Goal: Task Accomplishment & Management: Complete application form

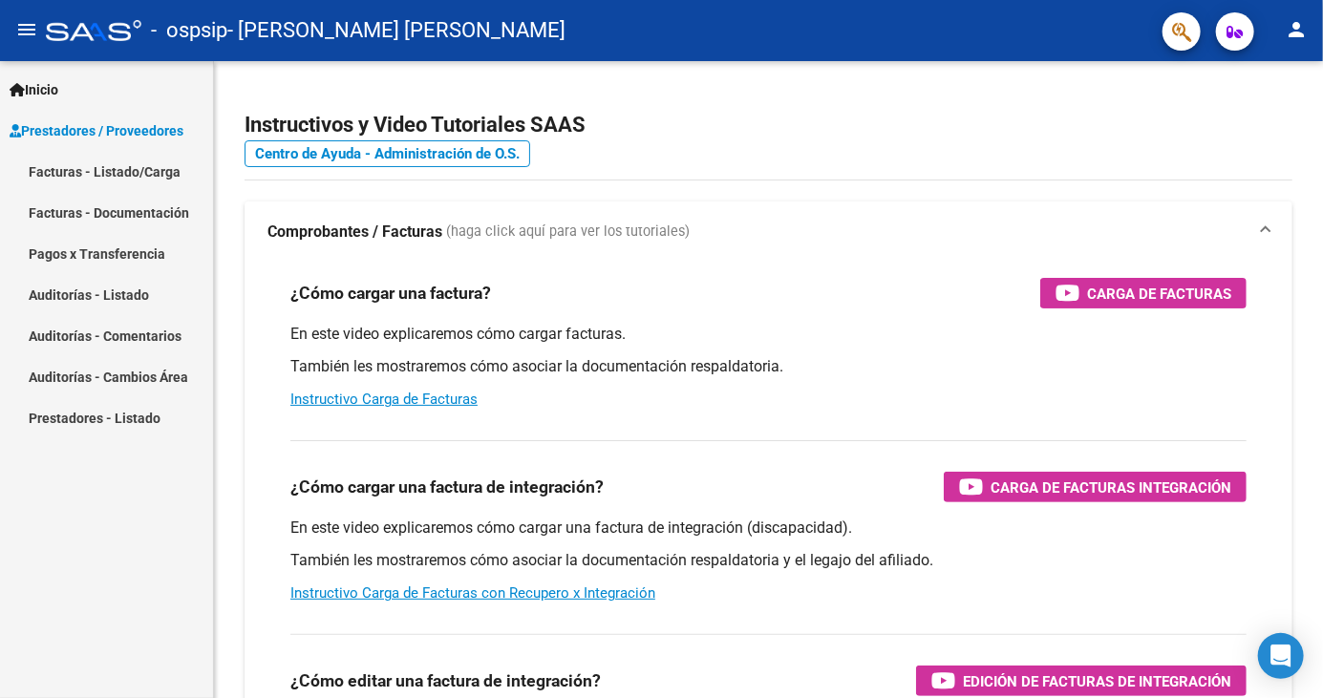
click at [146, 176] on link "Facturas - Listado/Carga" at bounding box center [106, 171] width 213 height 41
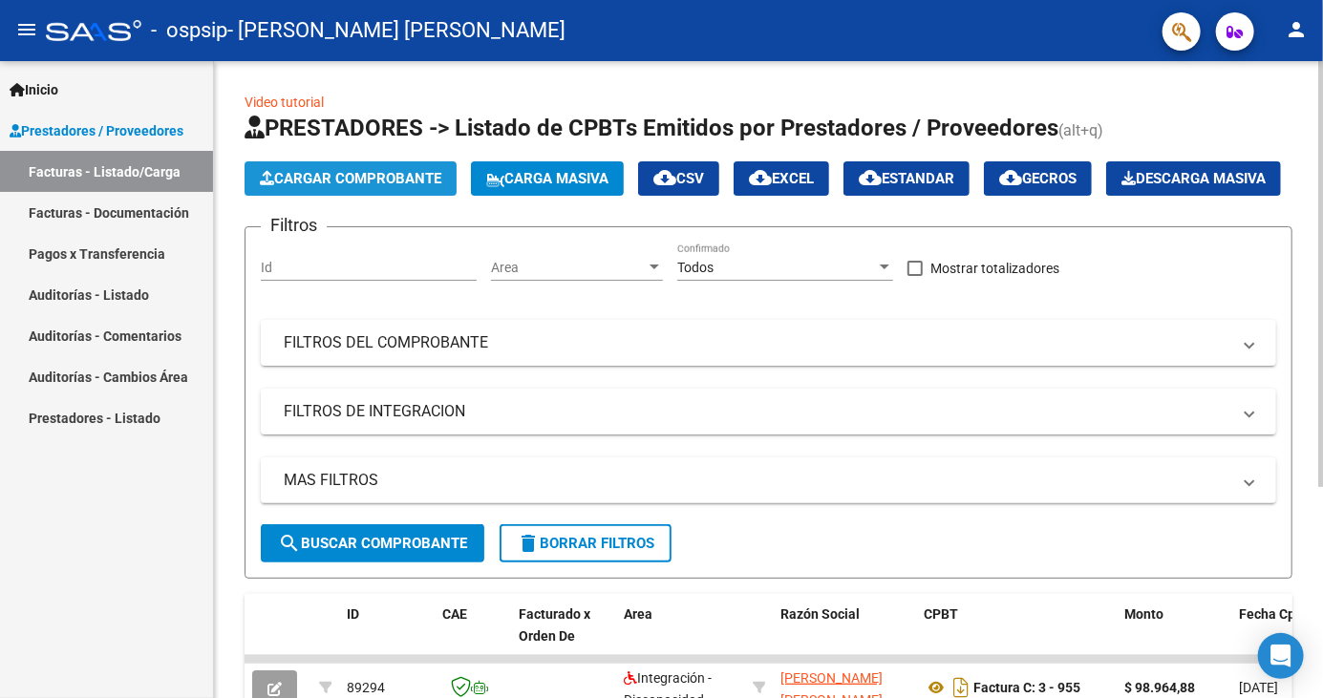
click at [389, 172] on span "Cargar Comprobante" at bounding box center [350, 178] width 181 height 17
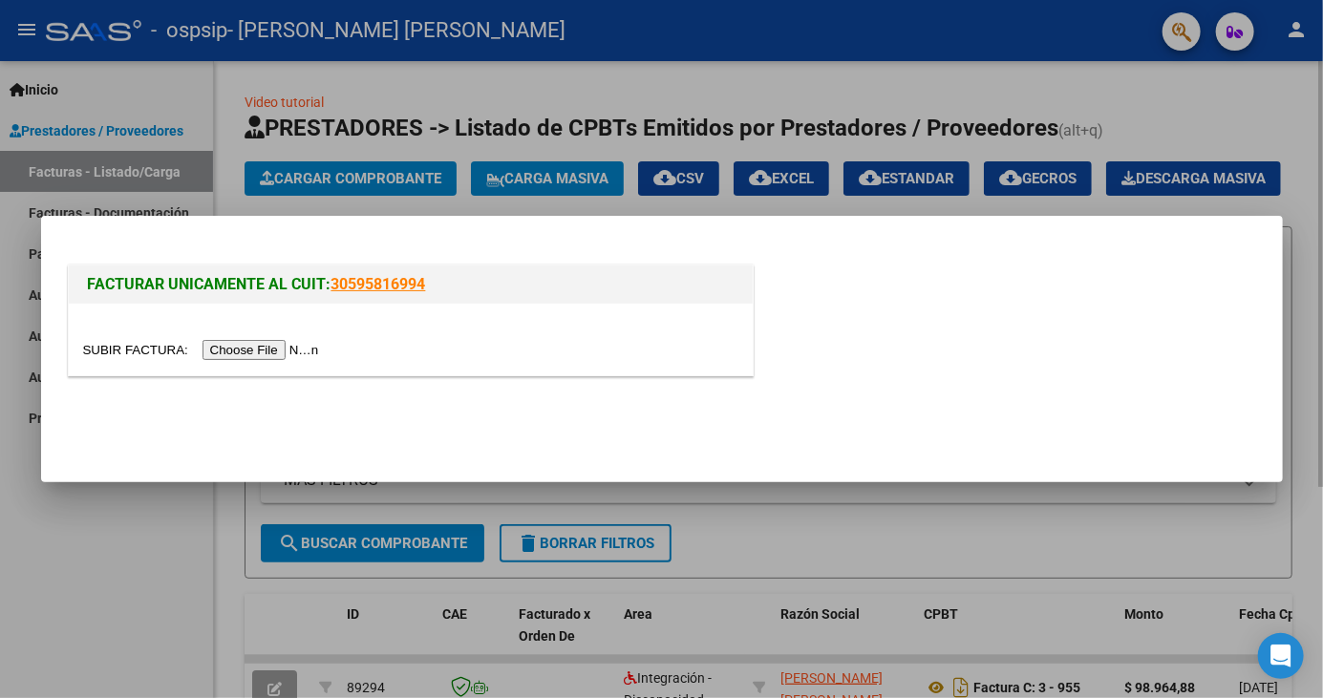
click at [270, 352] on input "file" at bounding box center [204, 350] width 242 height 20
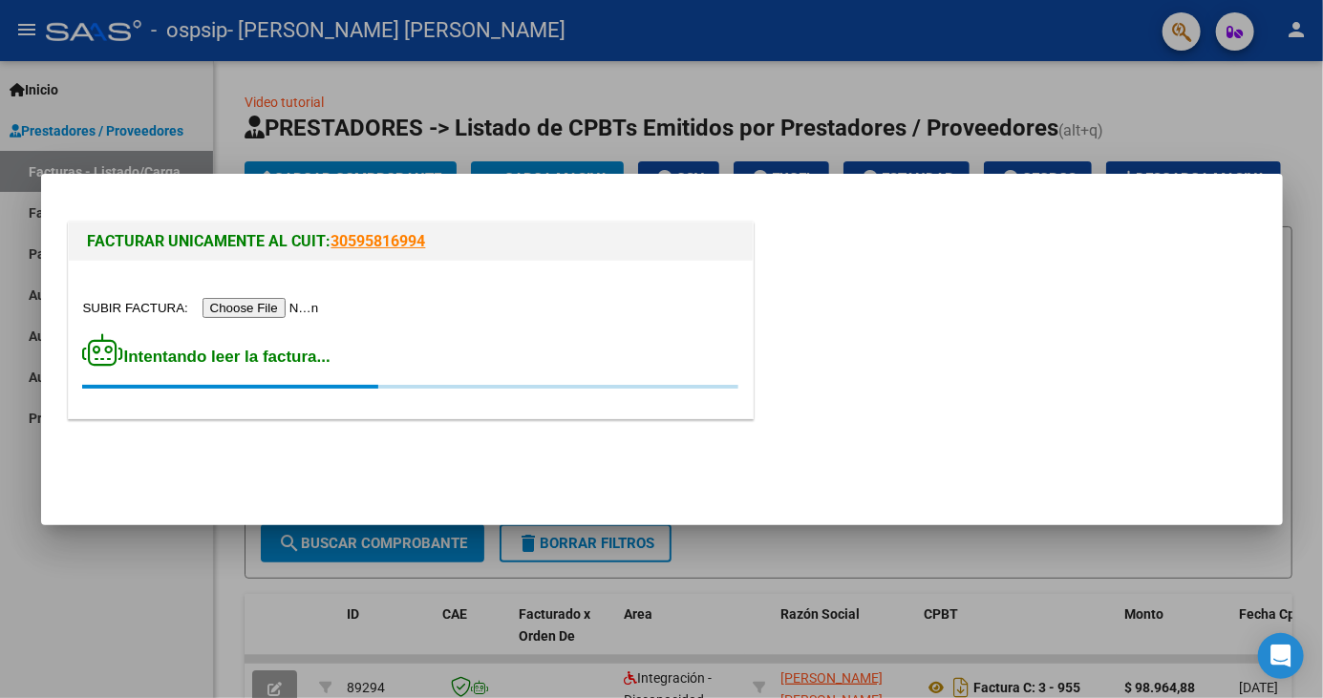
click at [284, 315] on input "file" at bounding box center [204, 308] width 242 height 20
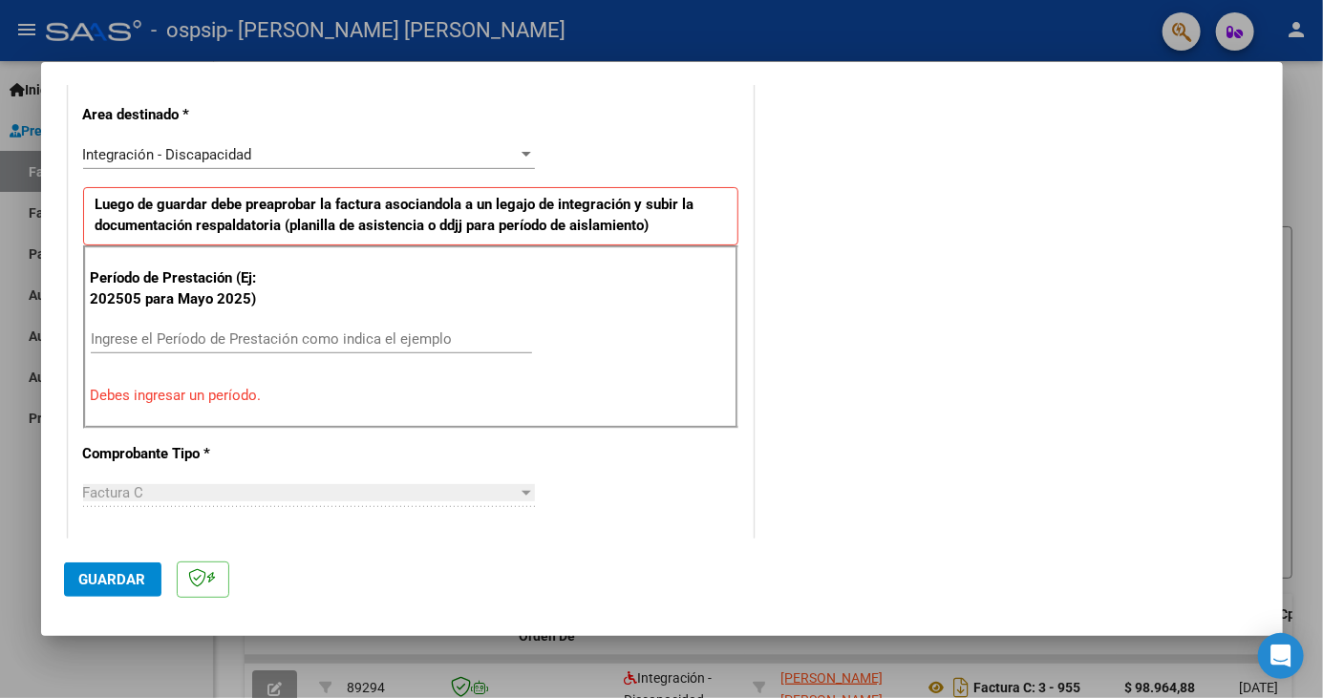
scroll to position [437, 0]
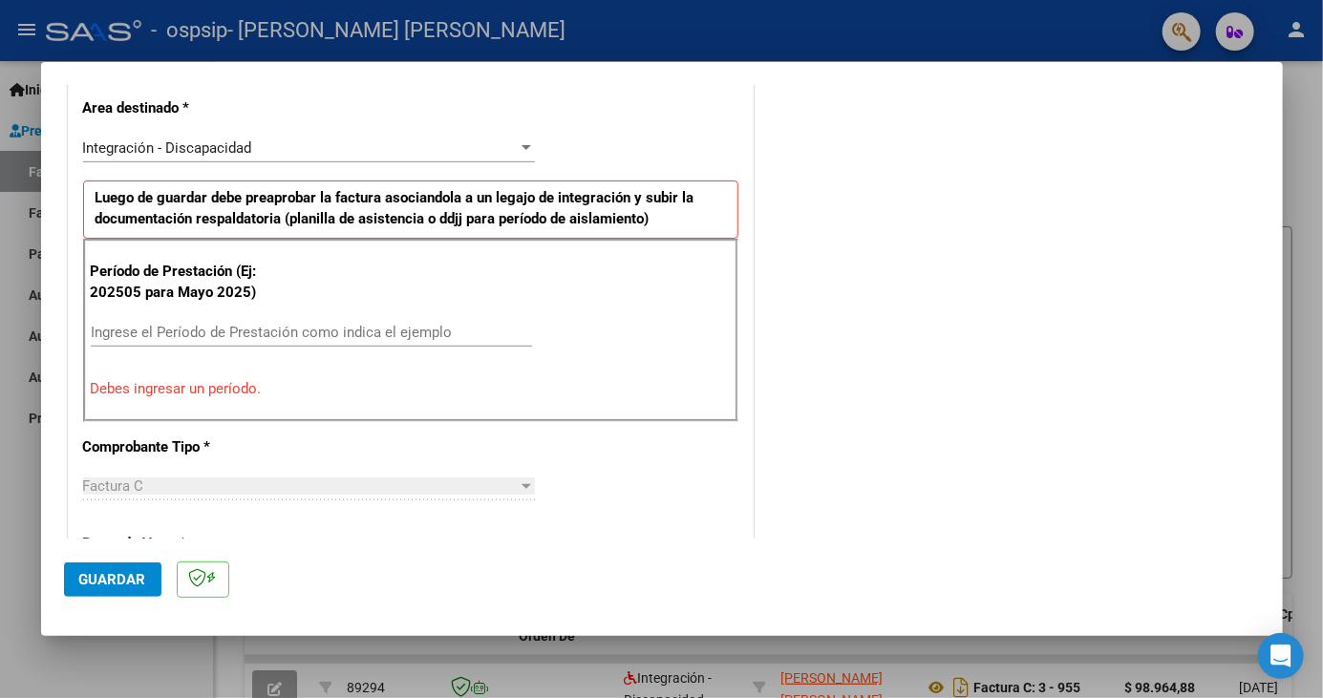
click at [357, 324] on input "Ingrese el Período de Prestación como indica el ejemplo" at bounding box center [311, 332] width 441 height 17
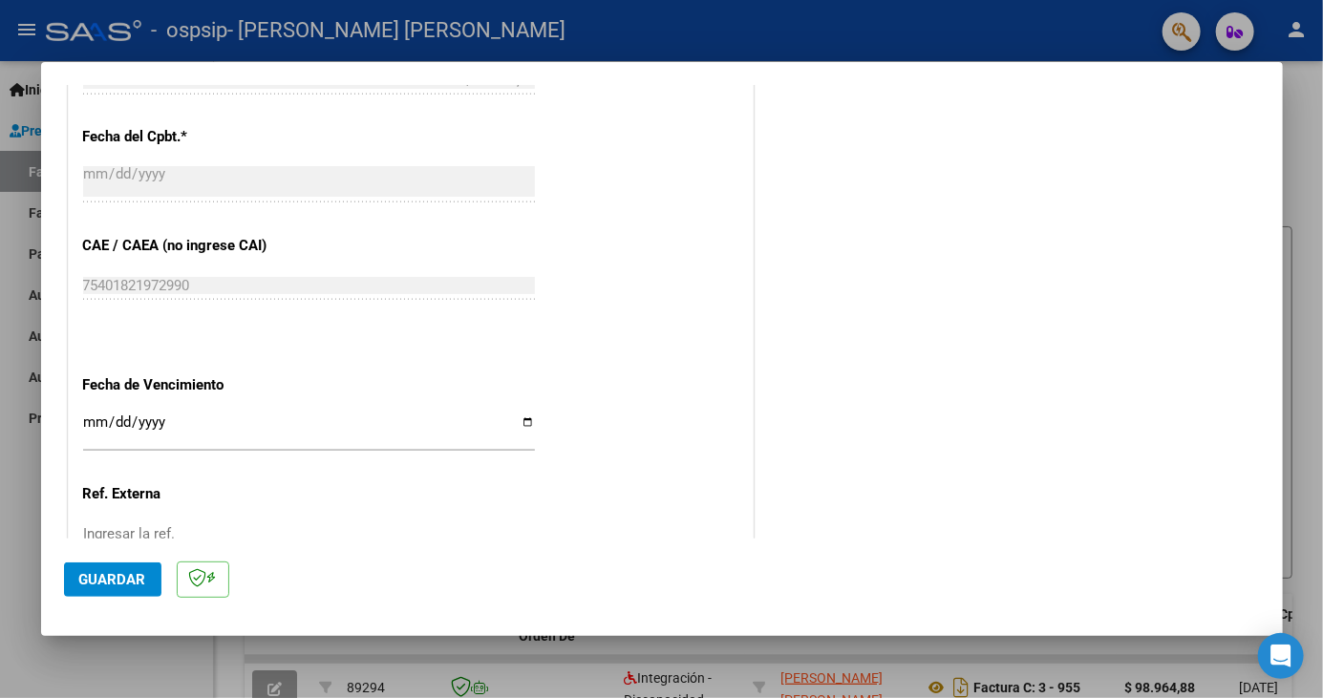
scroll to position [1085, 0]
type input "202509"
click at [334, 414] on input "Ingresar la fecha" at bounding box center [309, 429] width 452 height 31
type input "[DATE]"
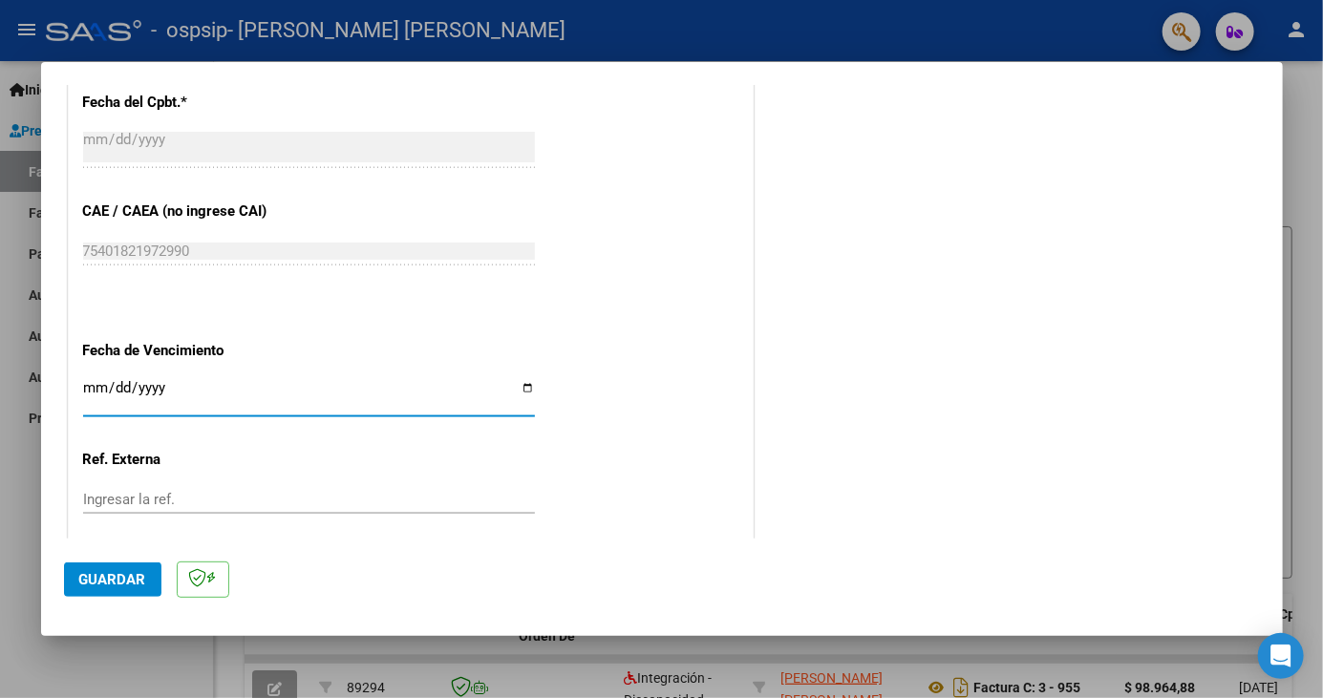
scroll to position [1140, 0]
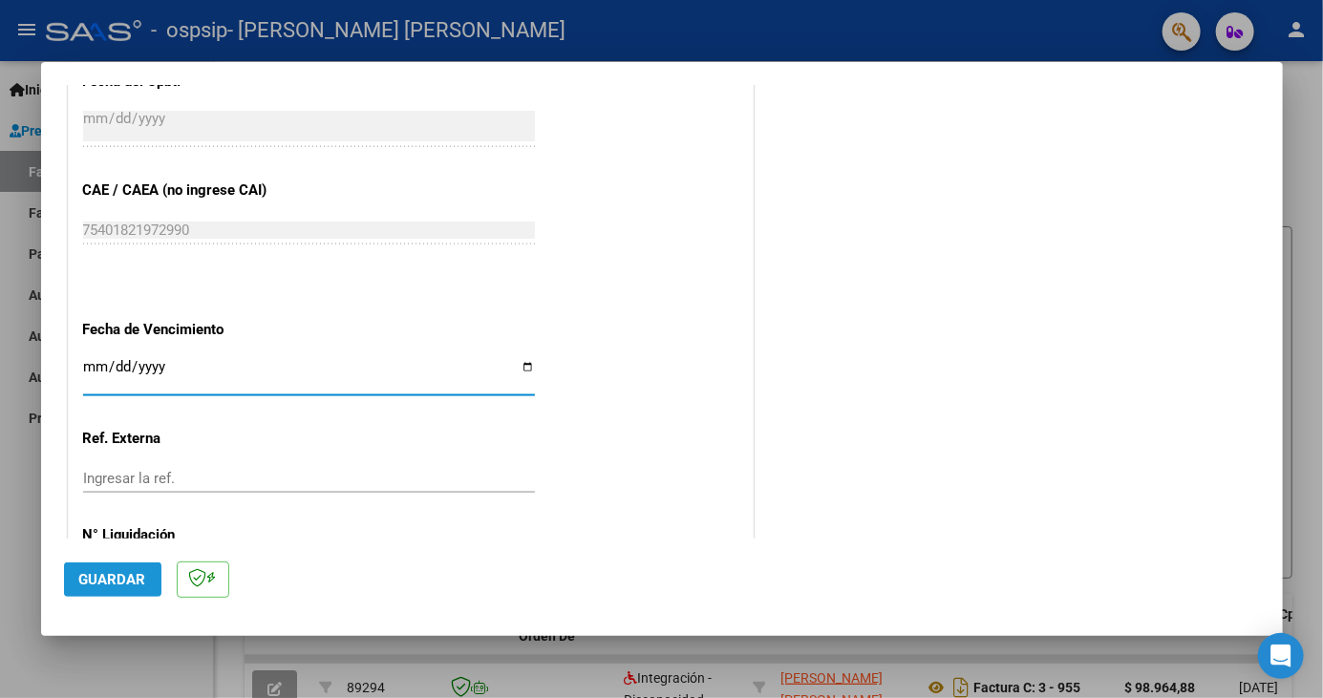
click at [100, 597] on button "Guardar" at bounding box center [112, 580] width 97 height 34
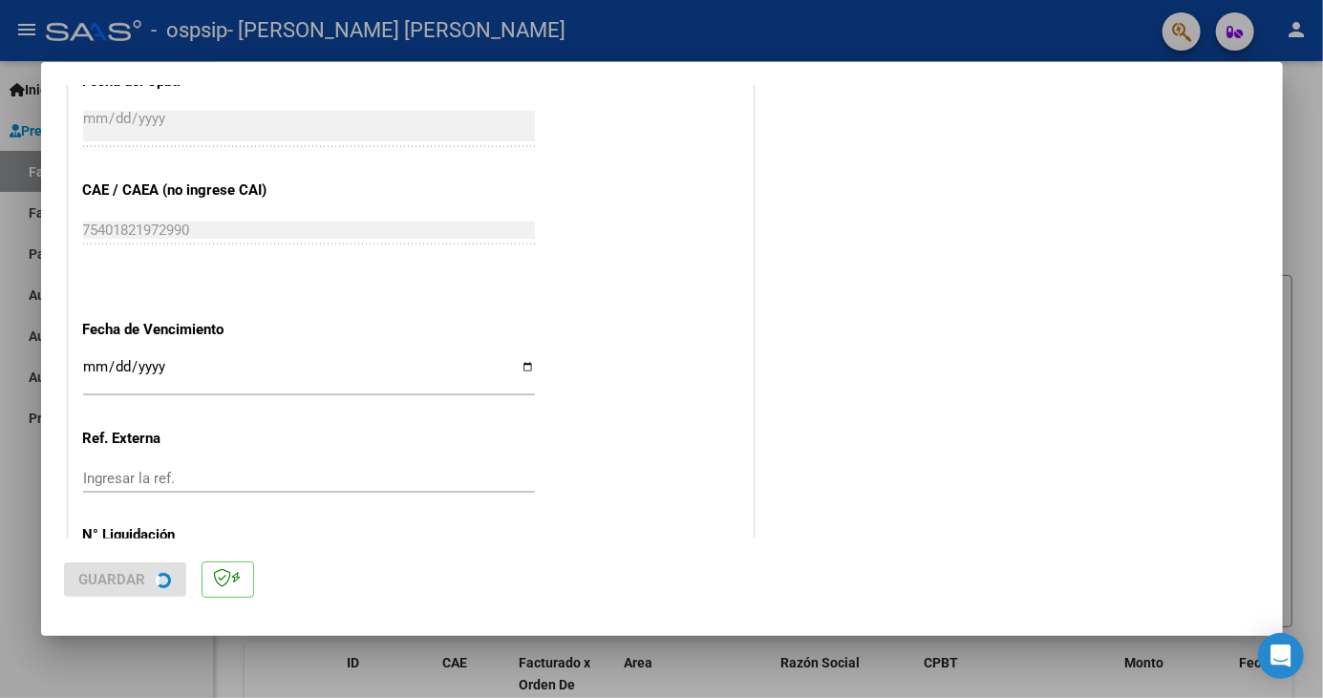
scroll to position [0, 0]
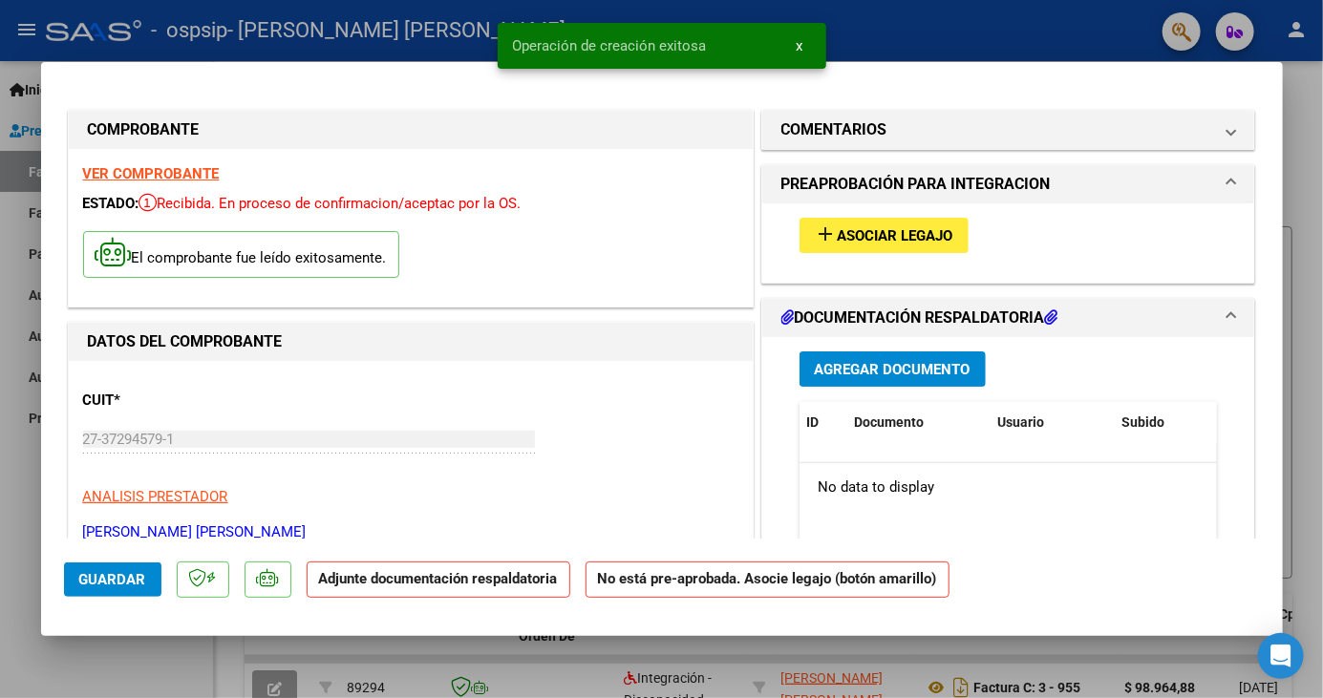
click at [877, 227] on span "Asociar Legajo" at bounding box center [896, 235] width 116 height 17
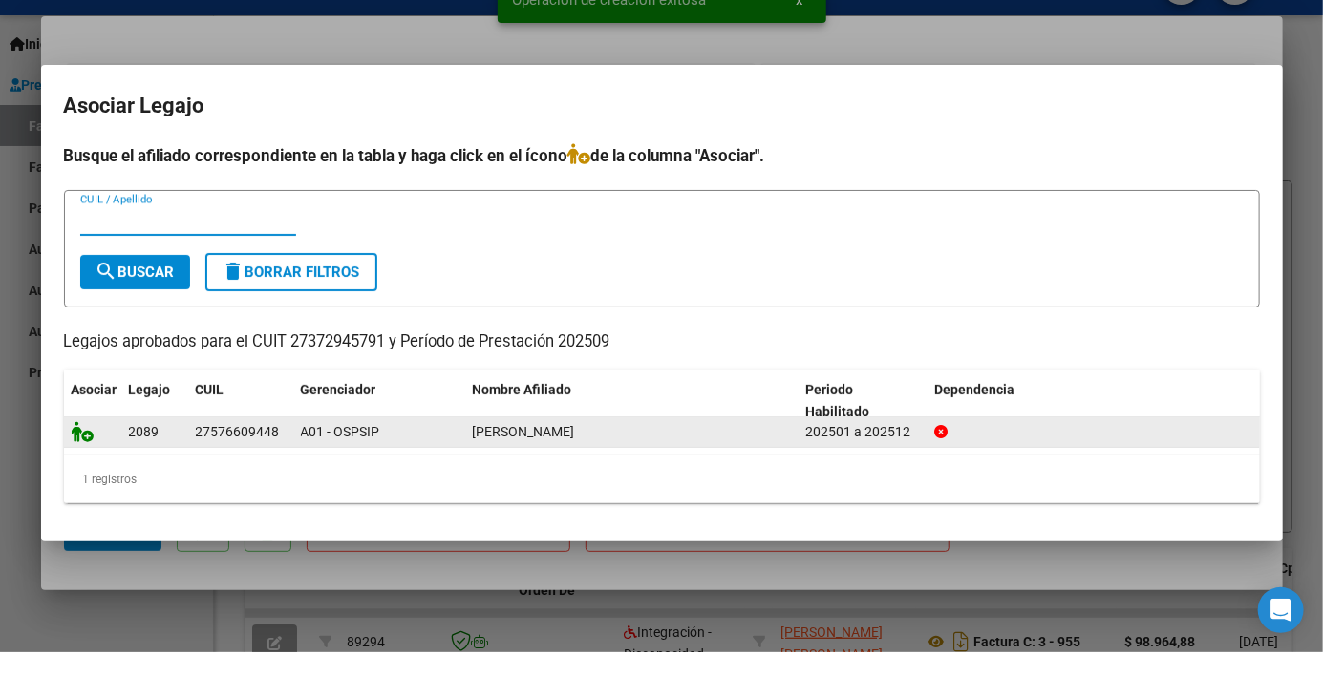
click at [77, 484] on icon at bounding box center [83, 477] width 23 height 21
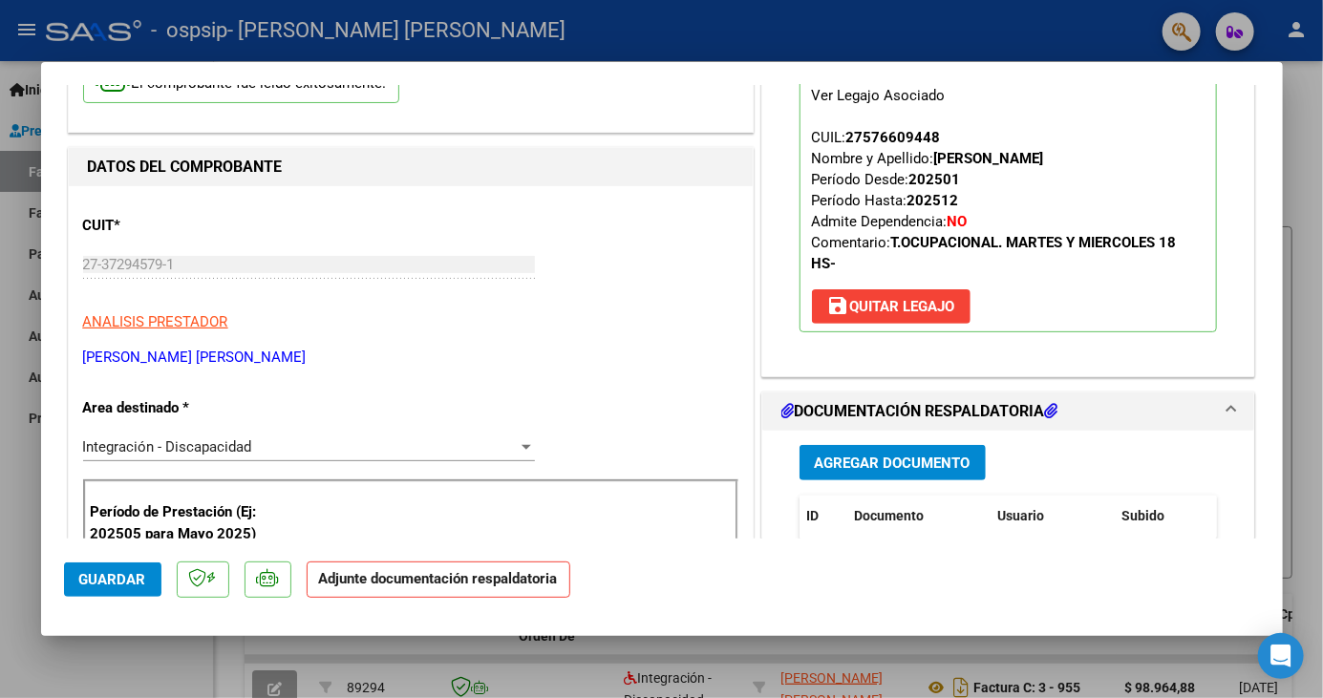
scroll to position [195, 0]
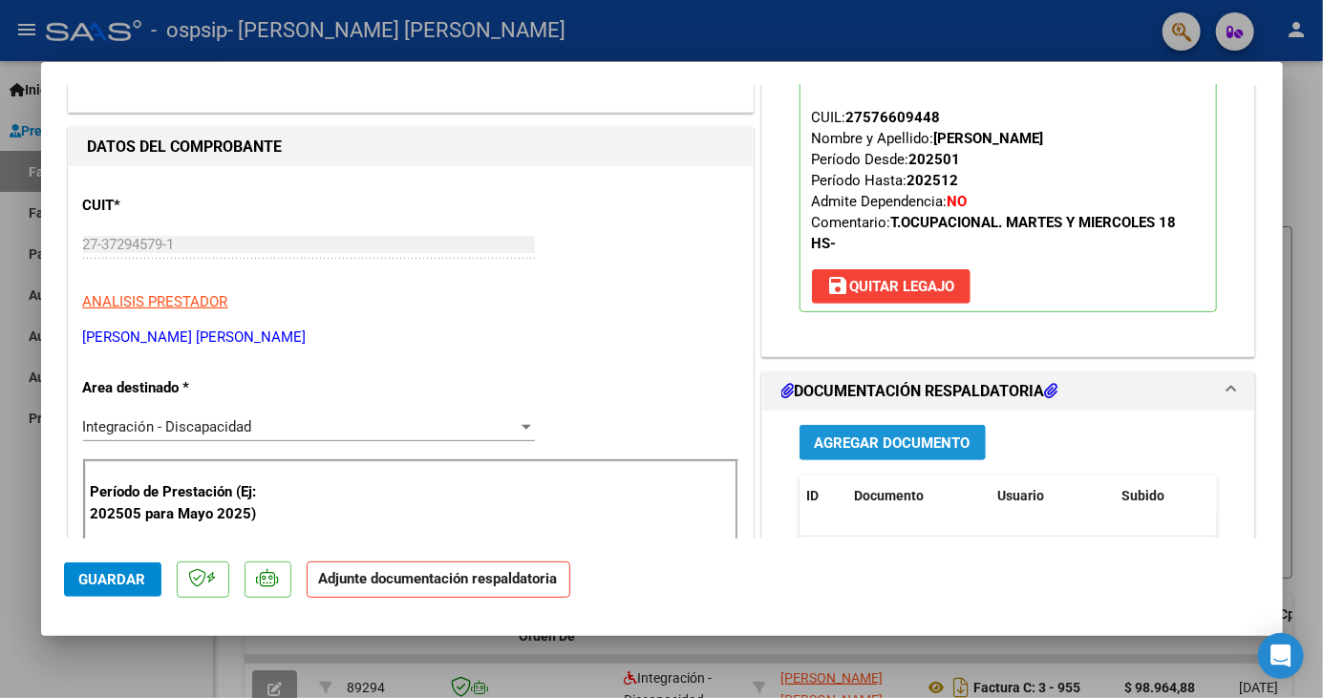
click at [849, 435] on span "Agregar Documento" at bounding box center [893, 443] width 156 height 17
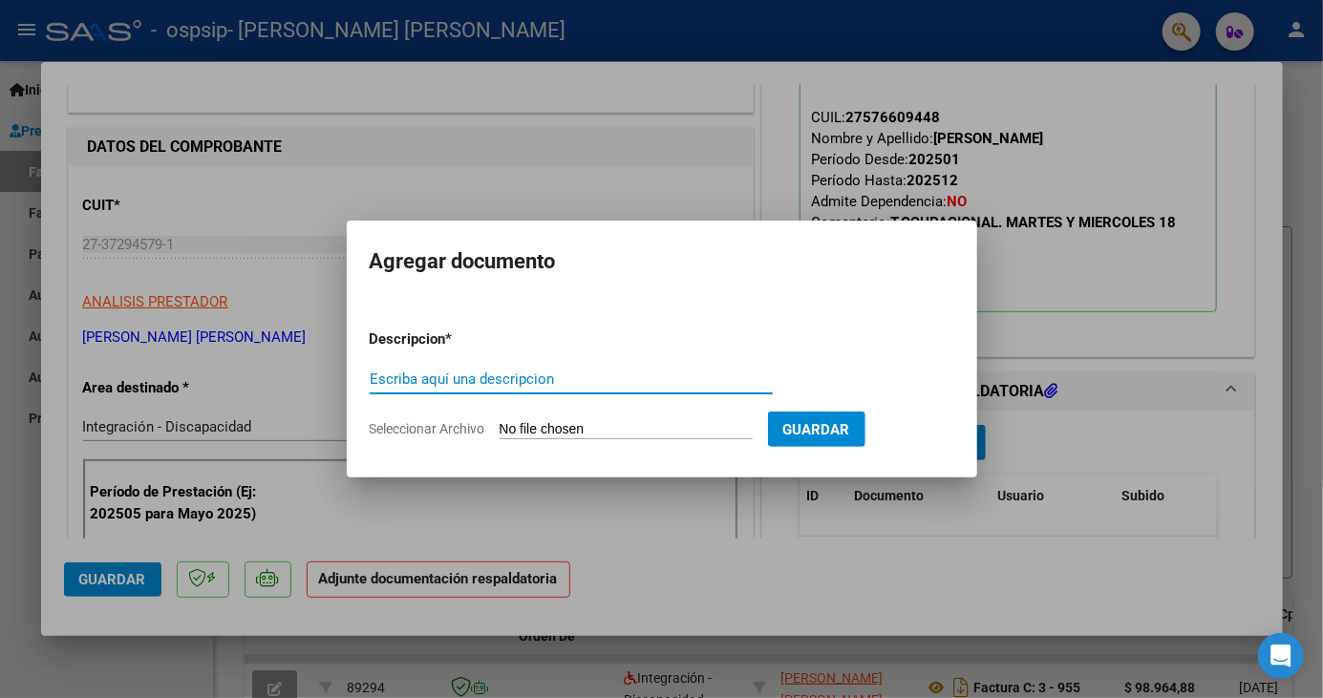
click at [420, 385] on input "Escriba aquí una descripcion" at bounding box center [571, 379] width 403 height 17
click at [394, 383] on input "Escriba aquí una descripcion" at bounding box center [571, 379] width 403 height 17
click at [414, 385] on input "Escriba aquí una descripcion" at bounding box center [571, 379] width 403 height 17
click at [551, 436] on input "Seleccionar Archivo" at bounding box center [626, 430] width 253 height 18
type input "C:\fakepath\ASISTENCIA [PERSON_NAME] SEPTIEMBRE 2025.pdf"
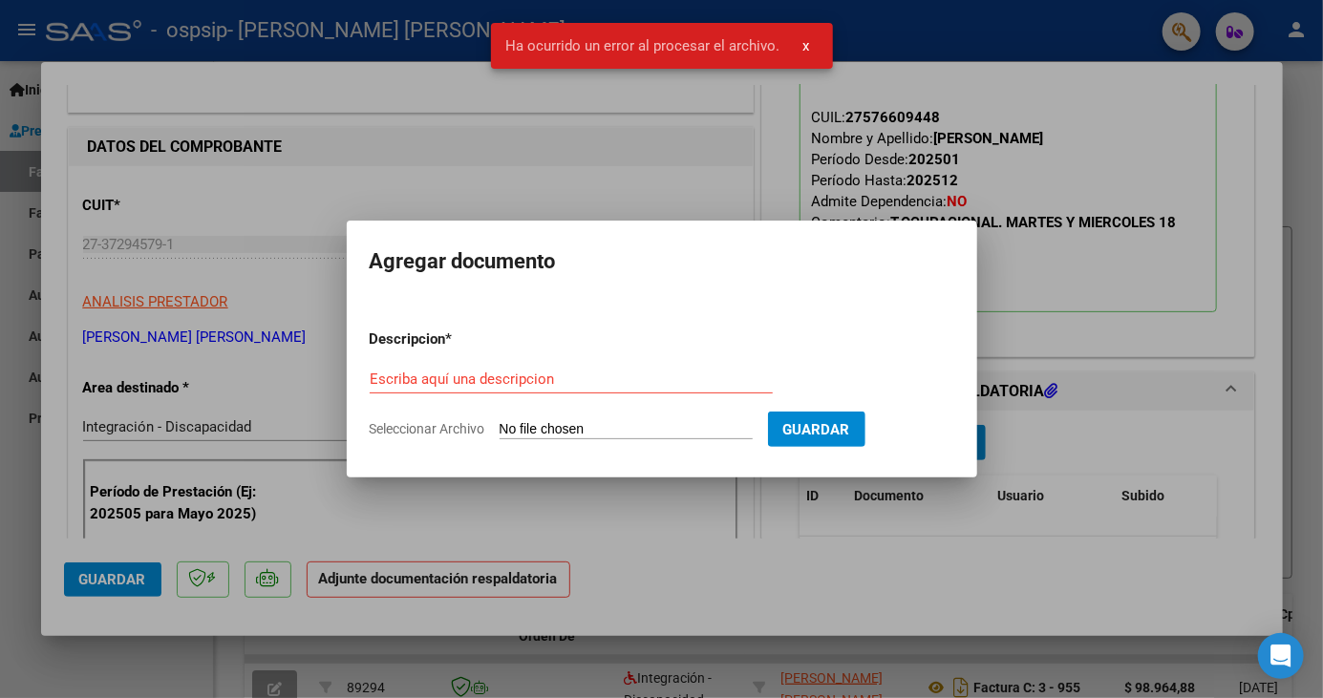
click at [638, 437] on input "Seleccionar Archivo" at bounding box center [626, 430] width 253 height 18
type input "C:\fakepath\ASISTENCIA [PERSON_NAME] SEPTIEMBRE 2025.pdf"
click at [696, 435] on input "Seleccionar Archivo" at bounding box center [626, 430] width 253 height 18
type input "C:\fakepath\ASISTENCIA [PERSON_NAME] SEPTIEMBRE 2025.pdf"
click at [662, 421] on input "Seleccionar Archivo" at bounding box center [626, 430] width 253 height 18
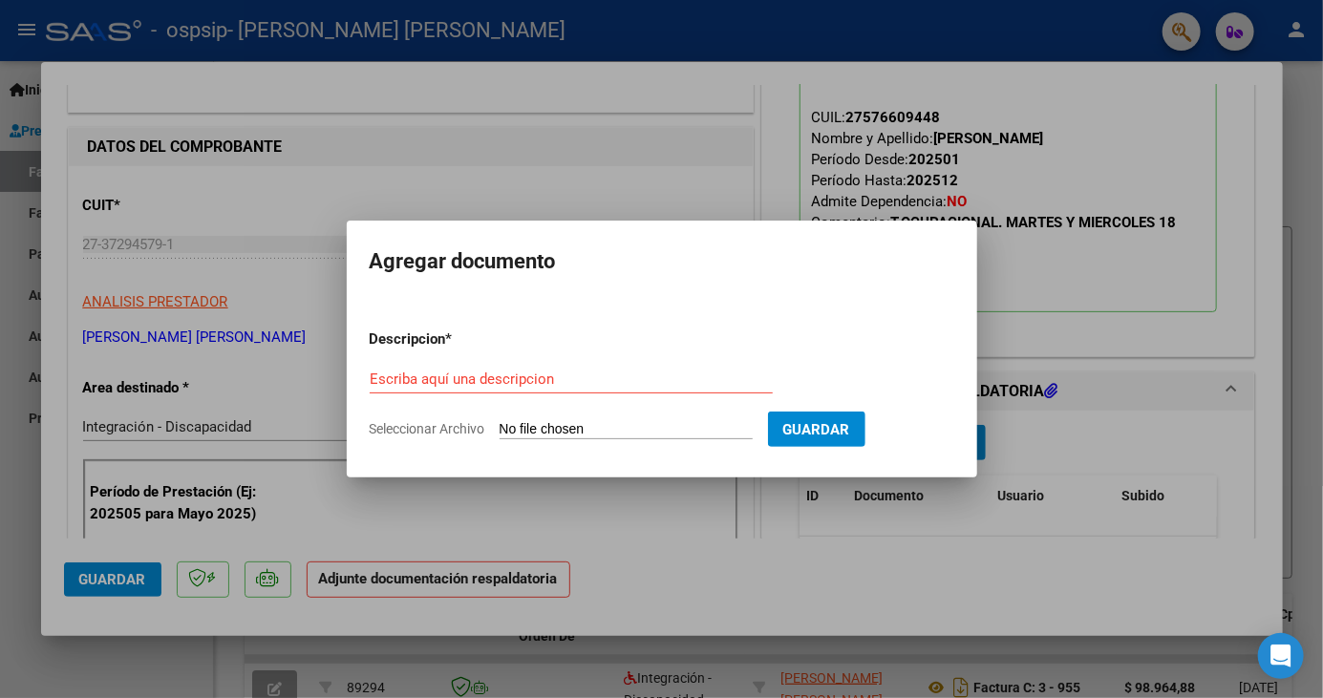
type input "C:\fakepath\ASISTENCIA [PERSON_NAME] SEPTIEMBRE 2025.pdf"
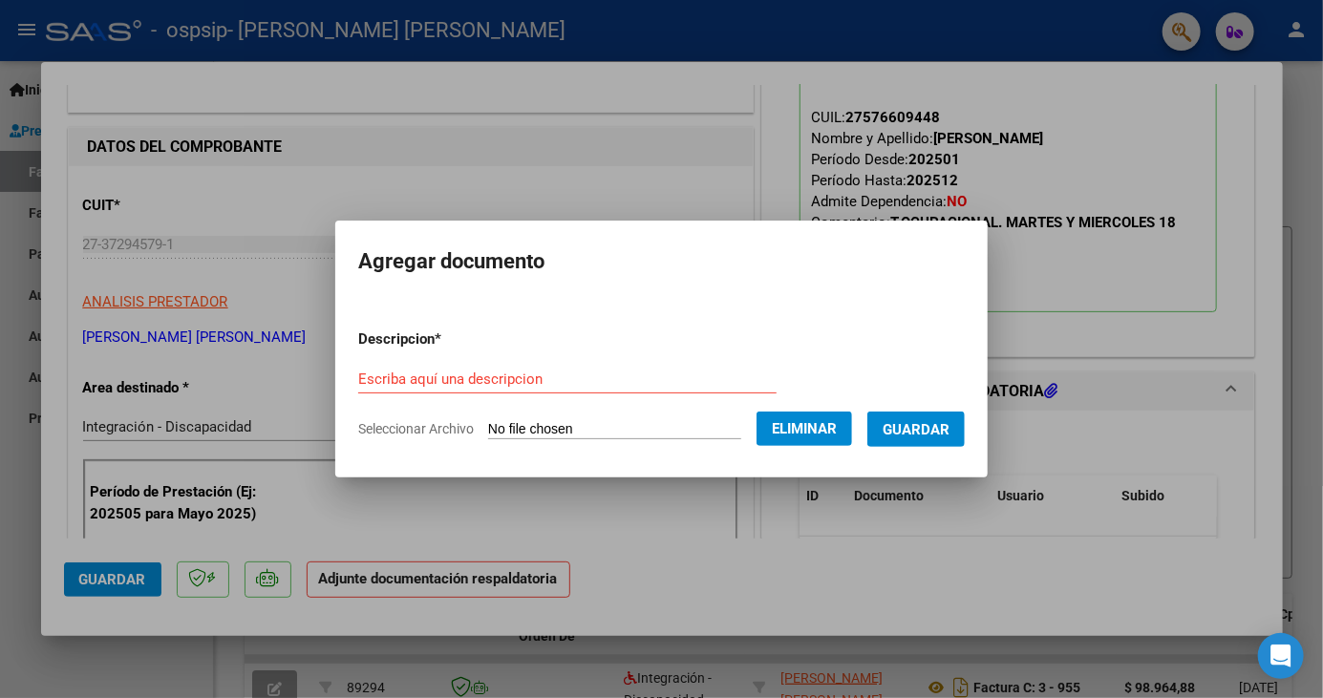
click at [589, 378] on input "Escriba aquí una descripcion" at bounding box center [567, 379] width 418 height 17
type input "PLANILLA DE ASISTENCIA"
click at [941, 437] on span "Guardar" at bounding box center [916, 429] width 67 height 17
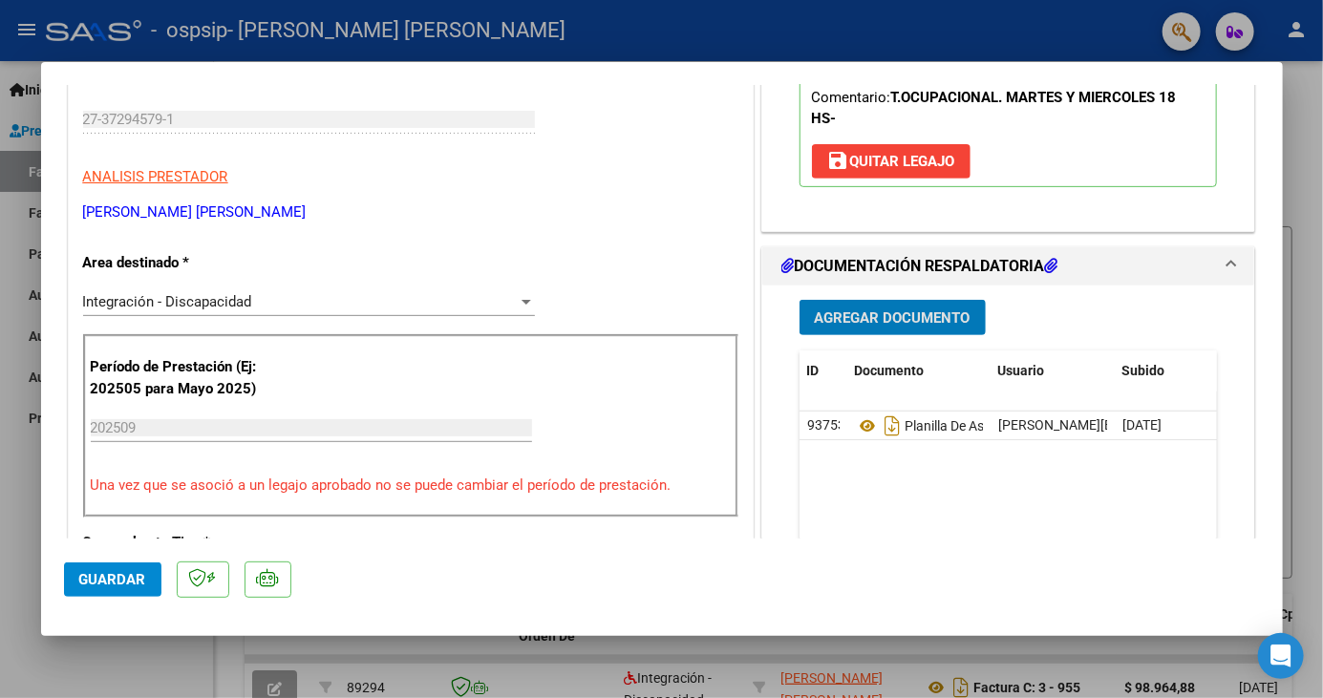
scroll to position [332, 0]
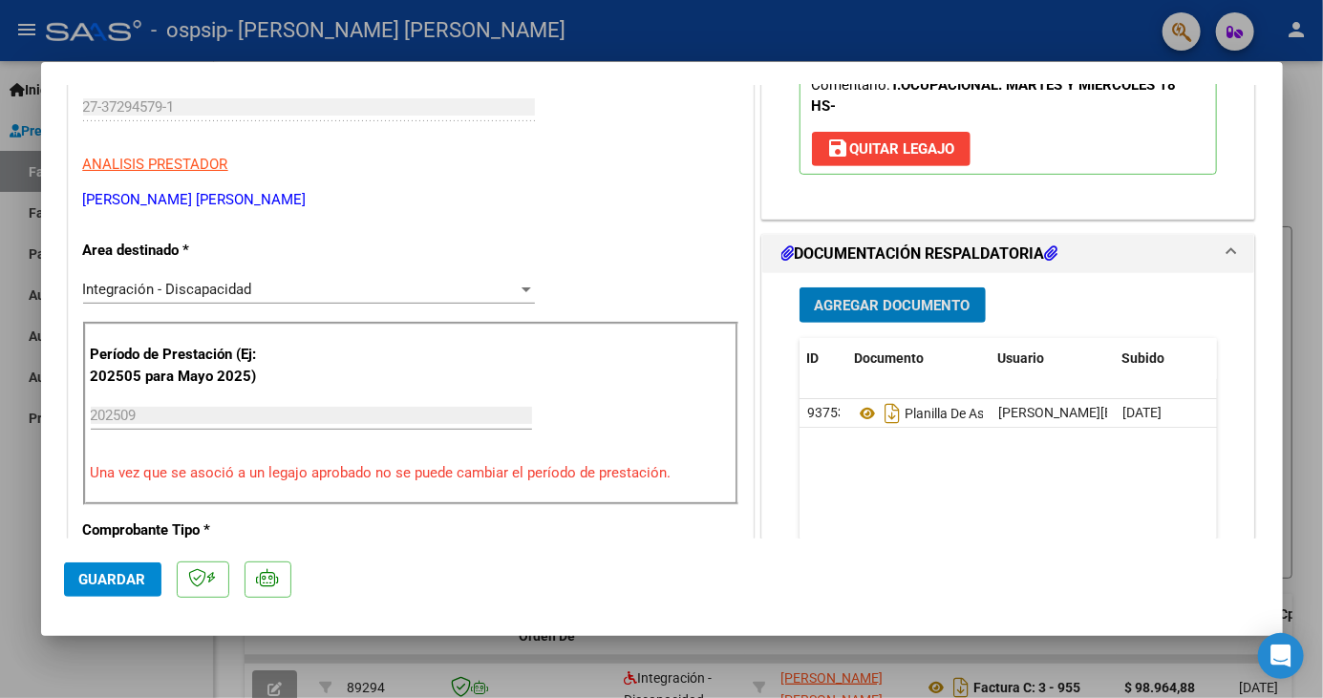
click at [122, 588] on span "Guardar" at bounding box center [112, 579] width 67 height 17
click at [131, 588] on span "Guardar" at bounding box center [112, 579] width 67 height 17
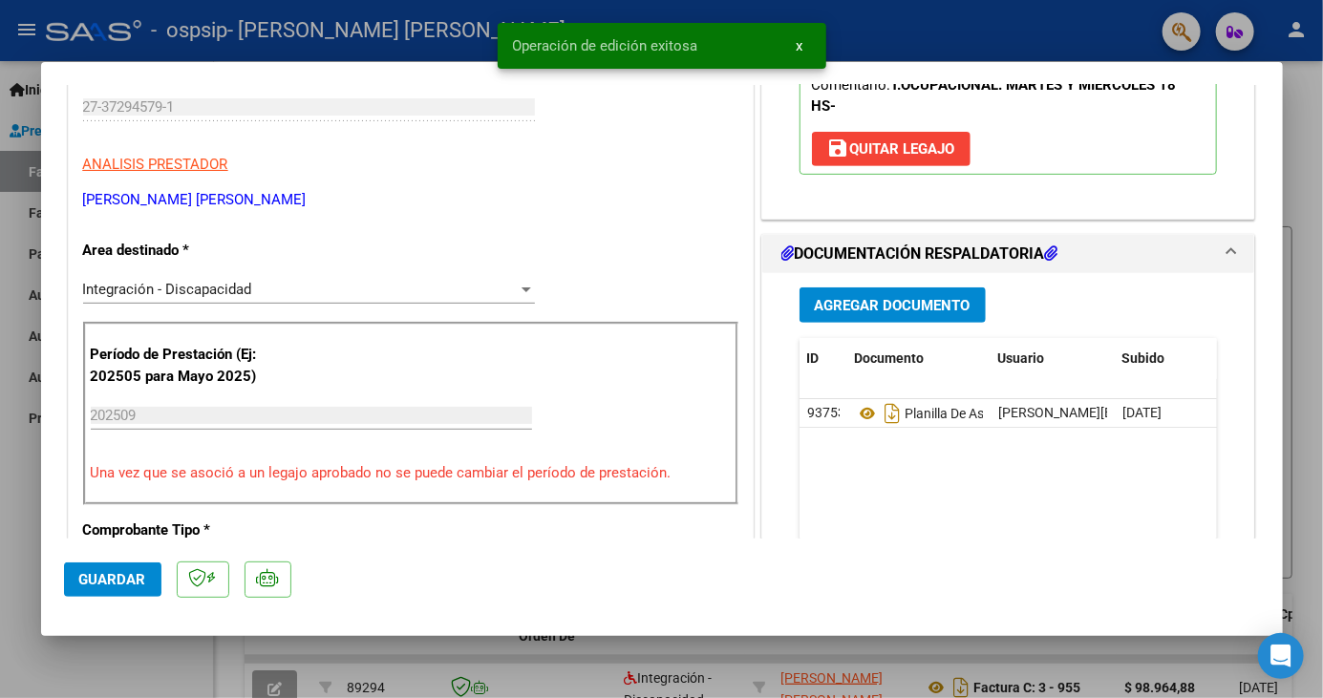
click at [809, 42] on button "x" at bounding box center [799, 46] width 37 height 34
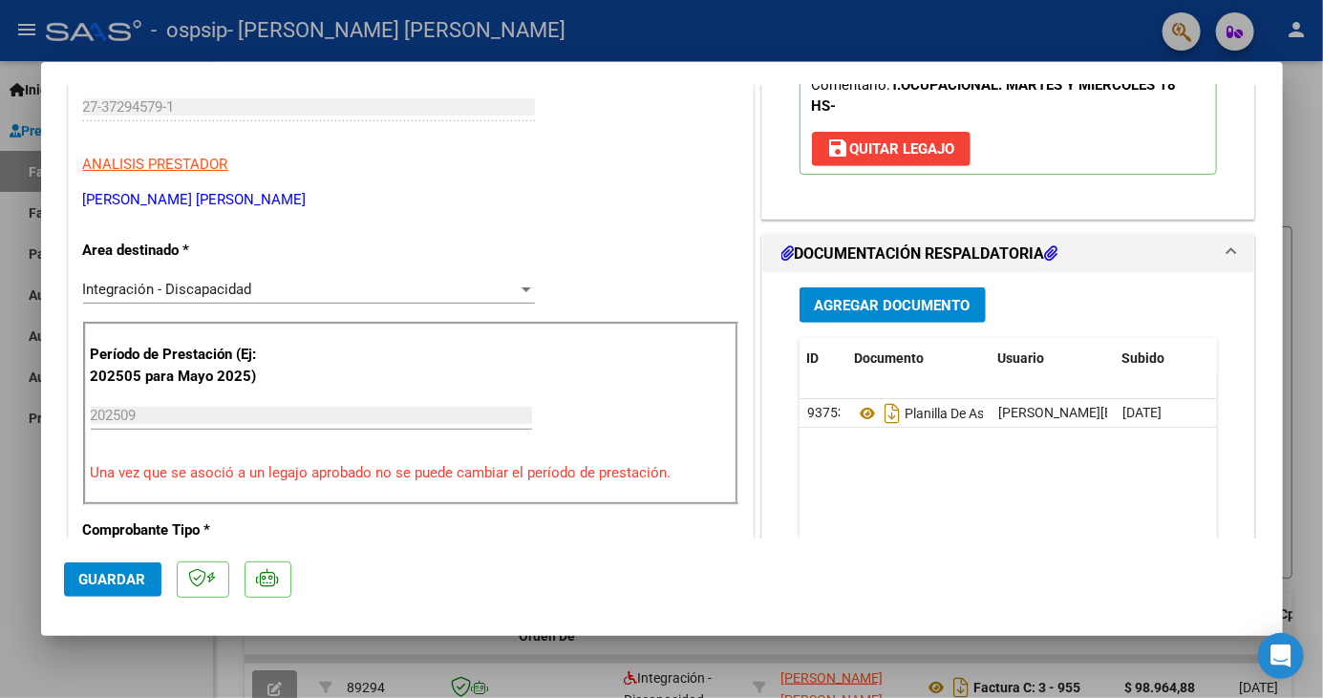
click at [1313, 139] on div at bounding box center [661, 349] width 1323 height 698
type input "$ 0,00"
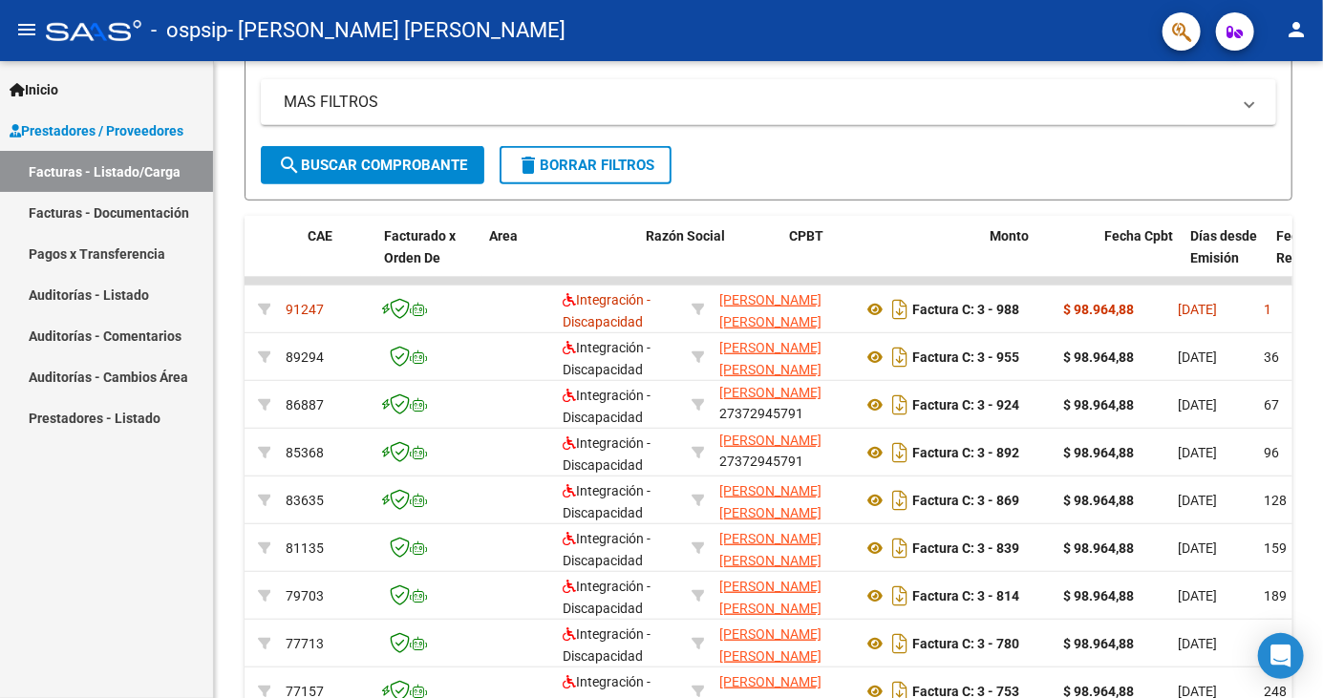
scroll to position [0, 0]
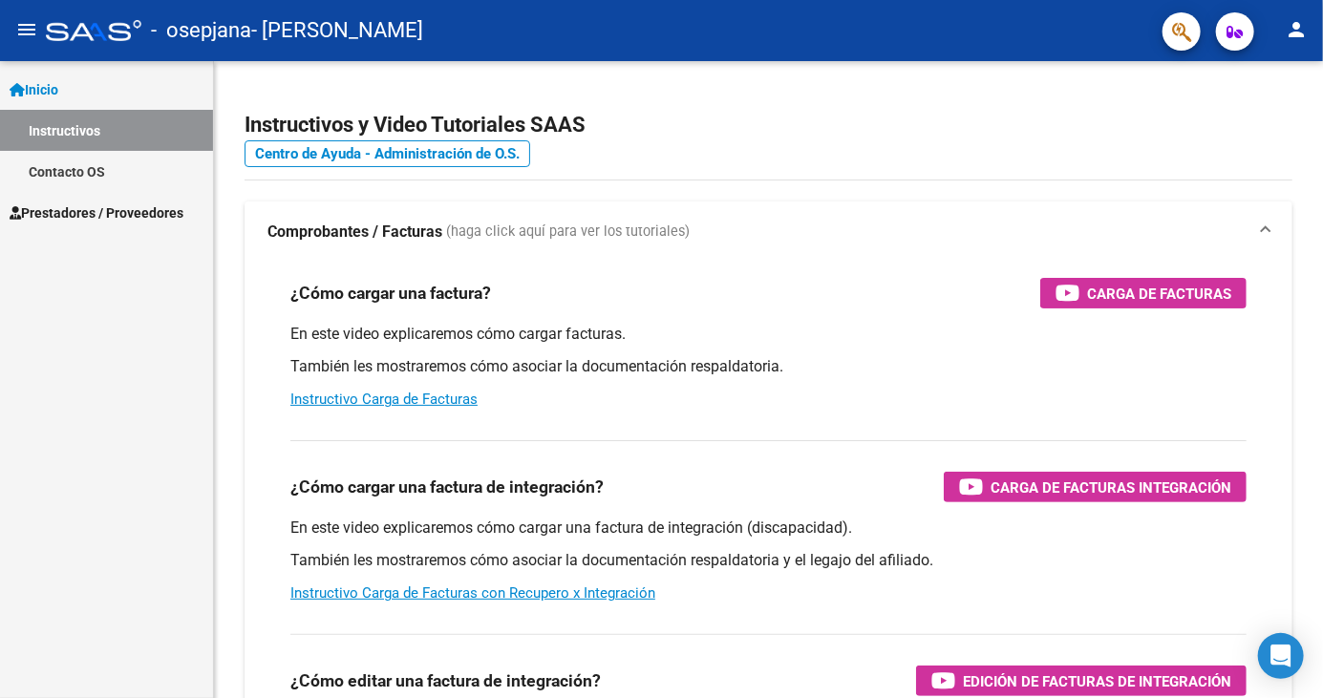
click at [100, 165] on link "Contacto OS" at bounding box center [106, 171] width 213 height 41
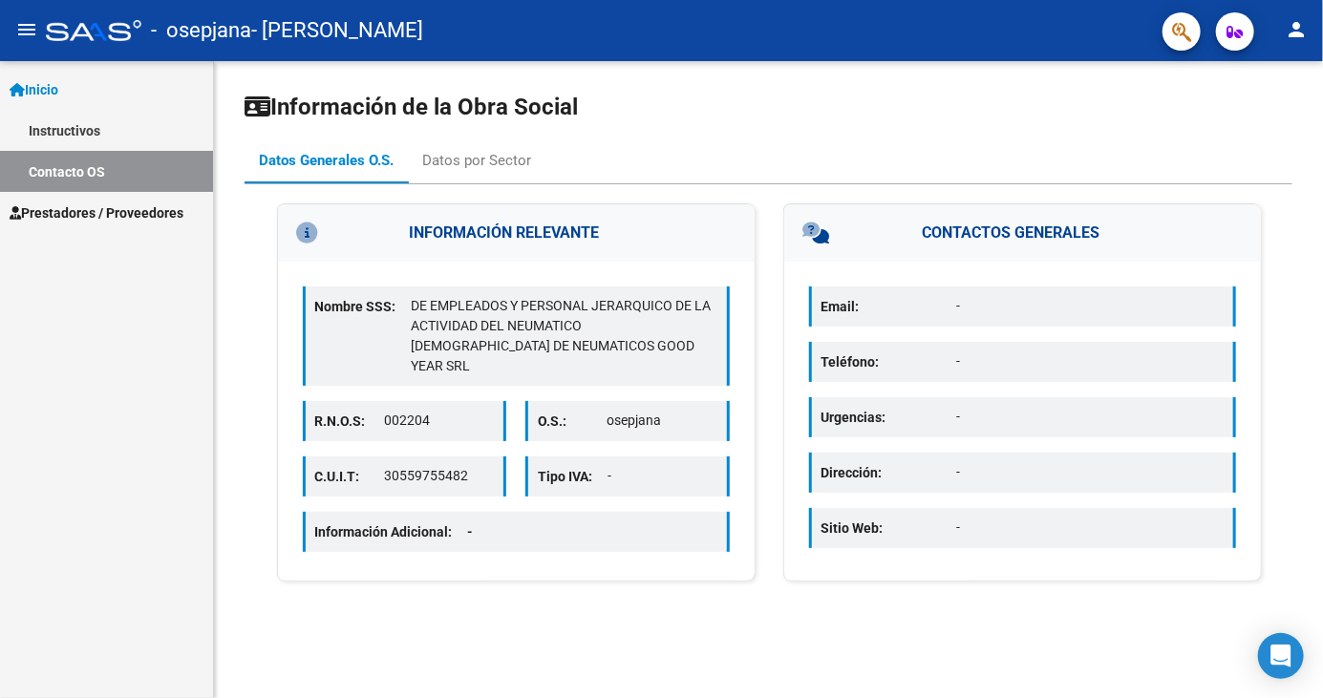
scroll to position [8, 0]
click at [172, 206] on span "Prestadores / Proveedores" at bounding box center [97, 212] width 174 height 21
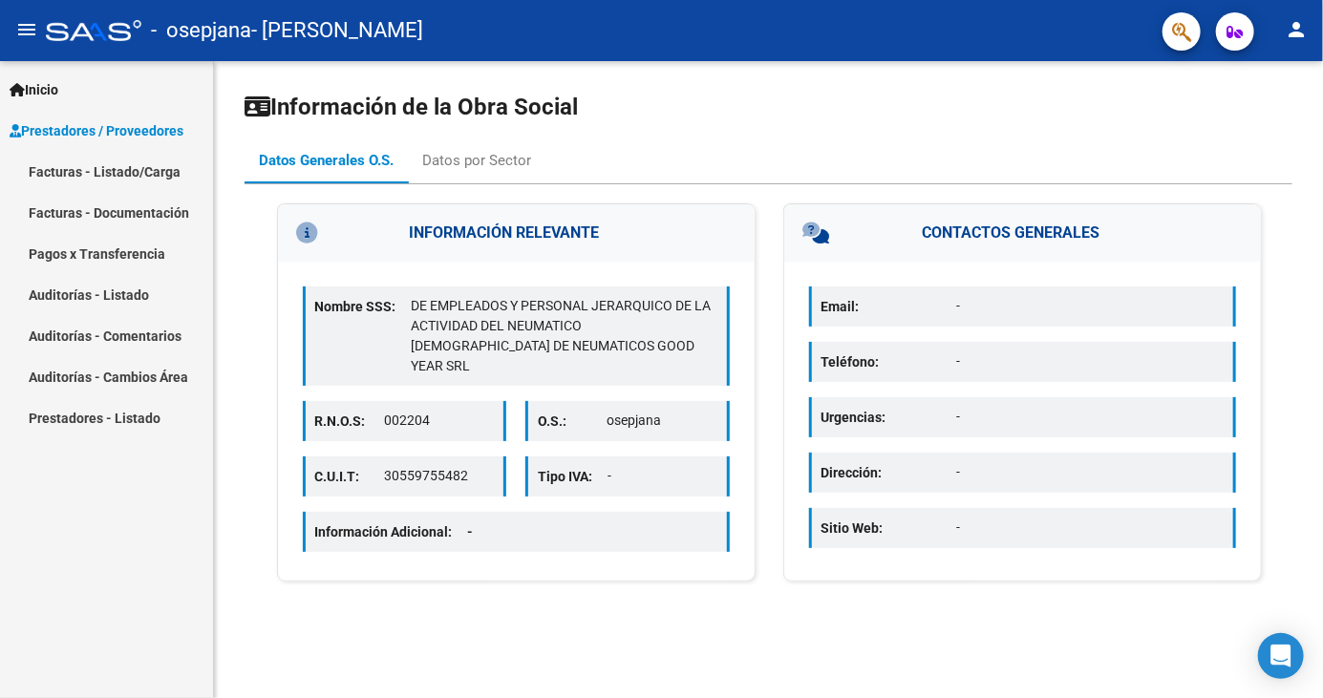
click at [162, 174] on link "Facturas - Listado/Carga" at bounding box center [106, 171] width 213 height 41
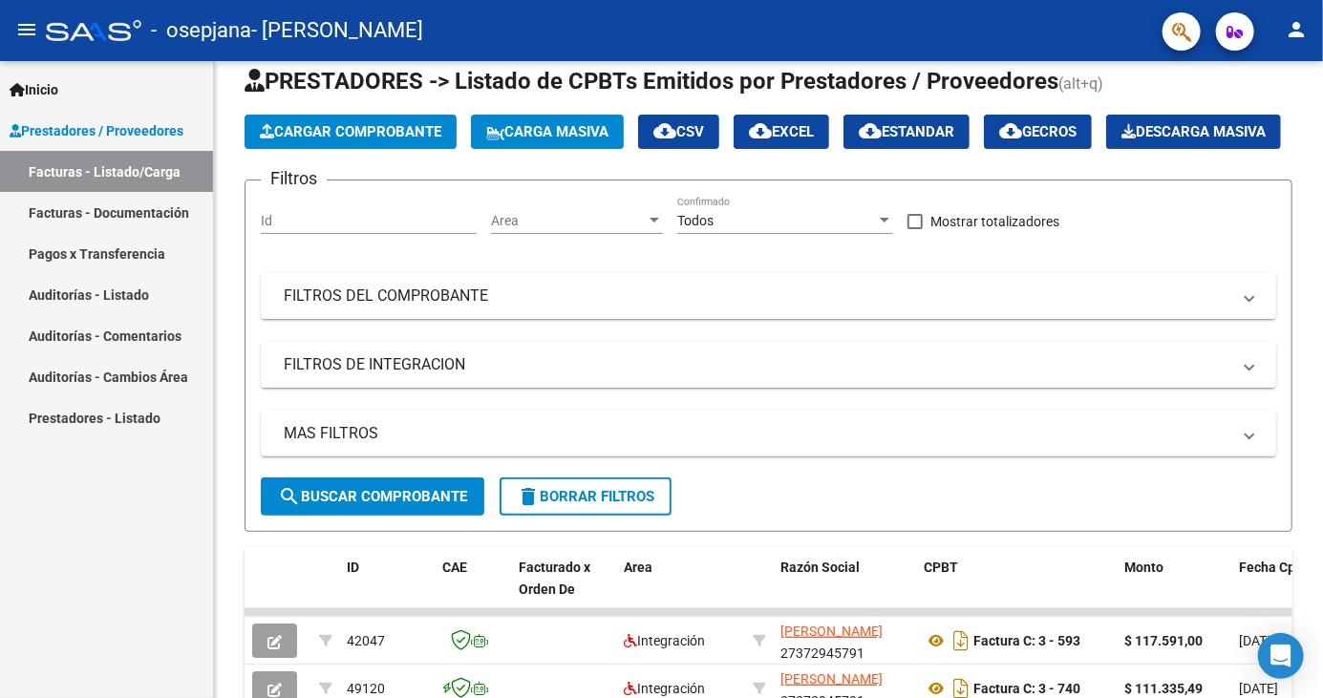
scroll to position [38, 0]
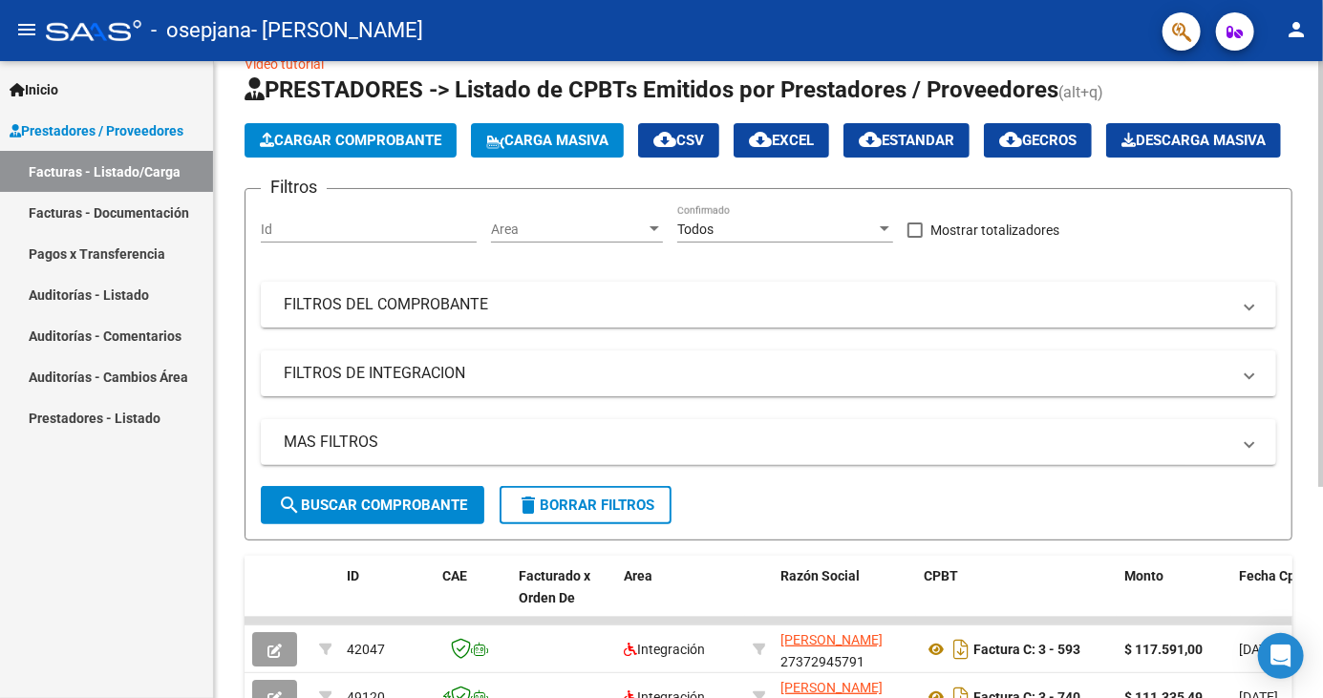
click at [400, 136] on span "Cargar Comprobante" at bounding box center [350, 140] width 181 height 17
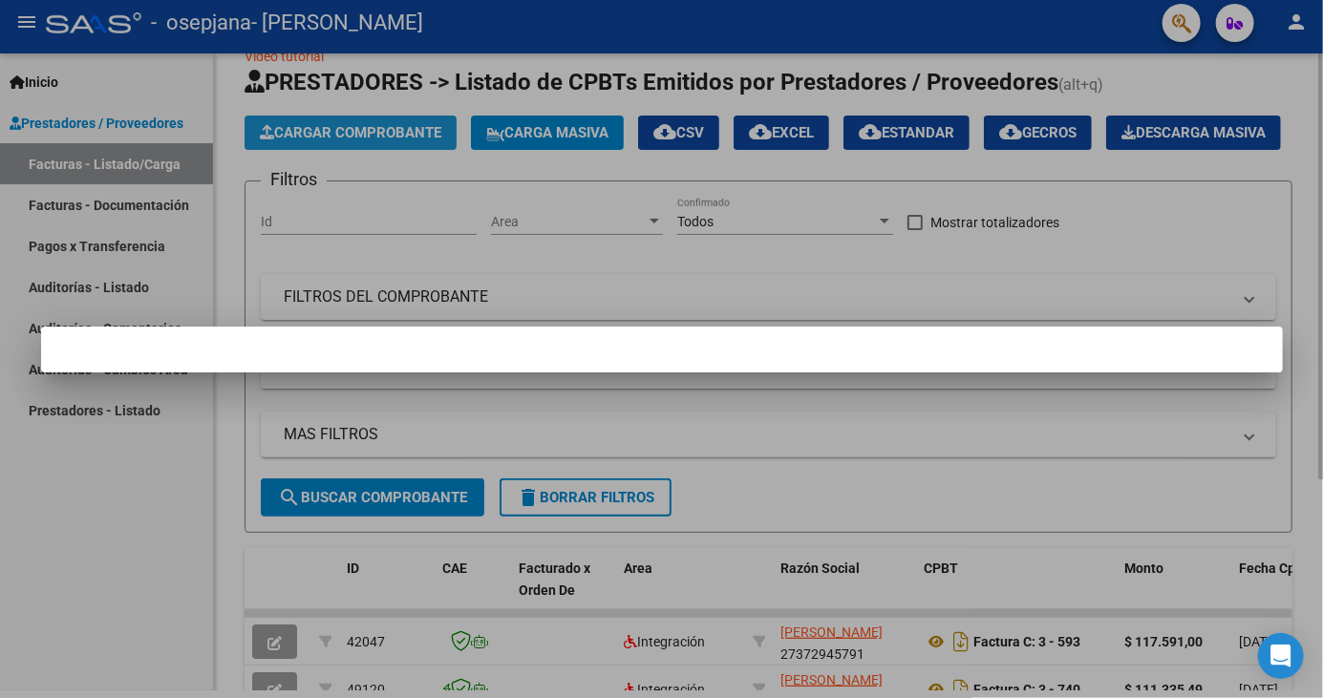
scroll to position [0, 0]
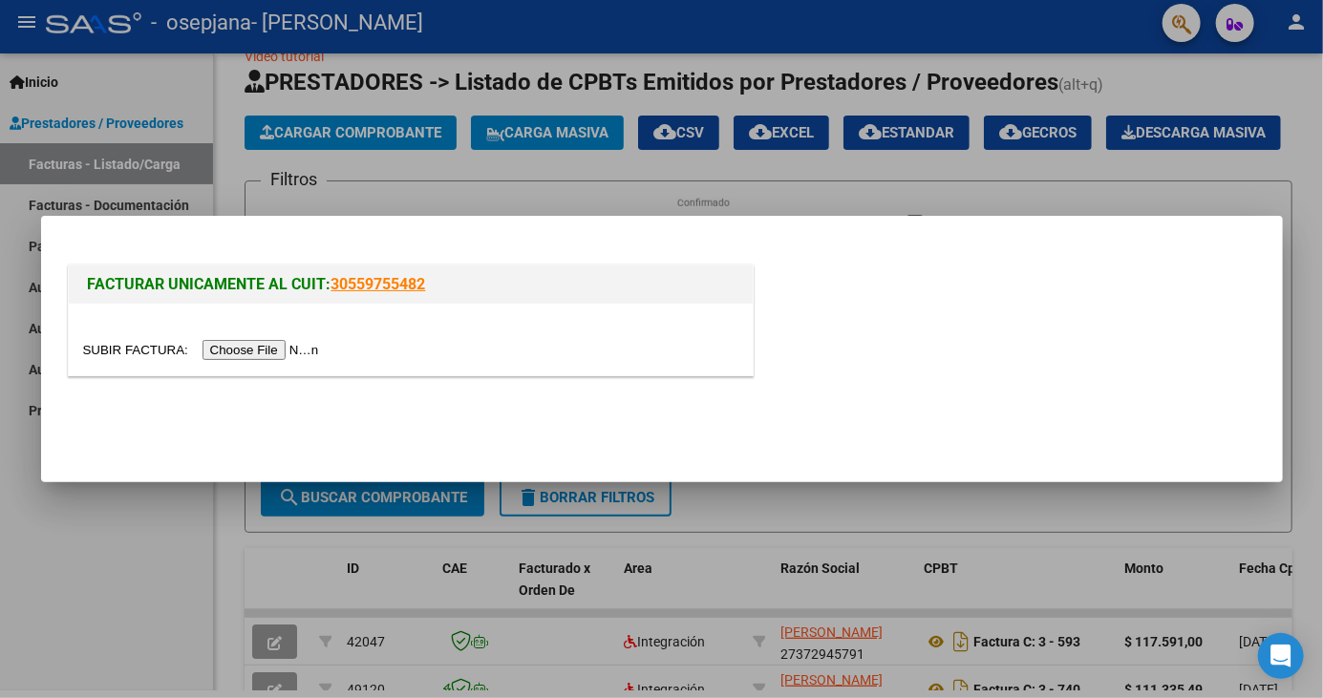
click at [286, 352] on input "file" at bounding box center [204, 350] width 242 height 20
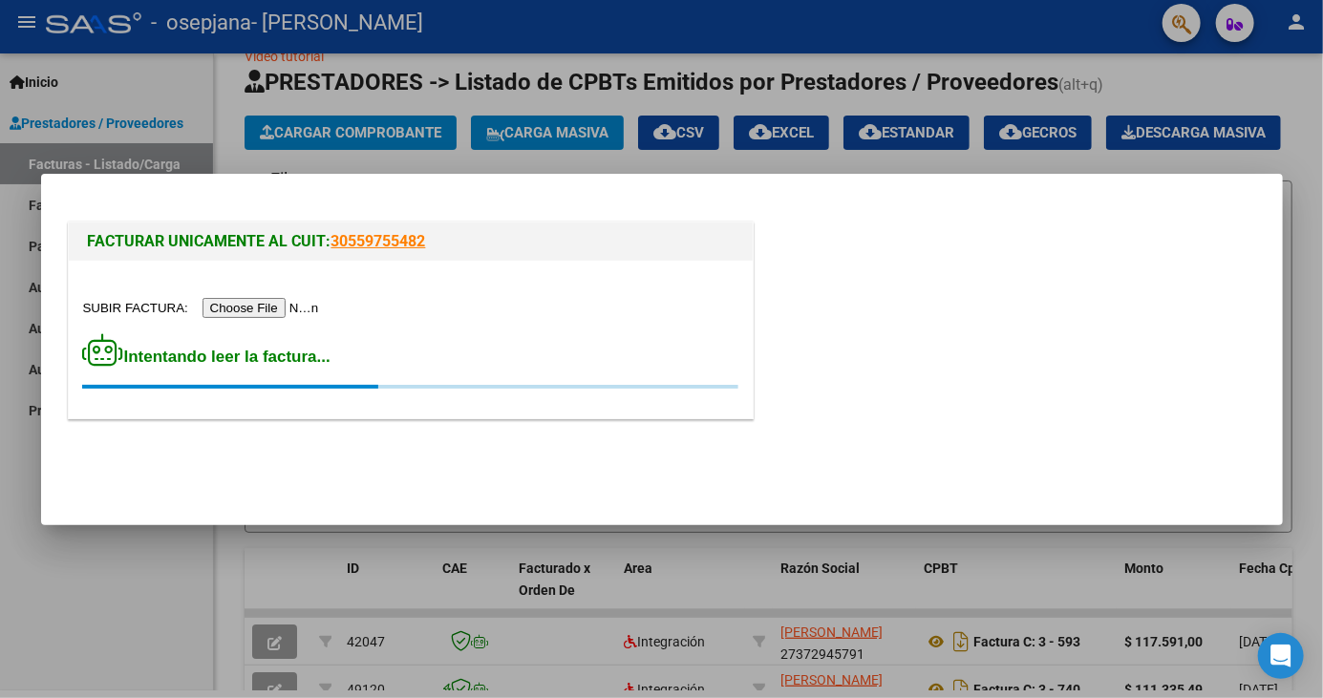
click at [268, 328] on div "Intentando leer la factura..." at bounding box center [411, 340] width 684 height 158
click at [271, 314] on input "file" at bounding box center [204, 308] width 242 height 20
click at [241, 314] on input "file" at bounding box center [204, 308] width 242 height 20
click at [242, 306] on input "file" at bounding box center [204, 308] width 242 height 20
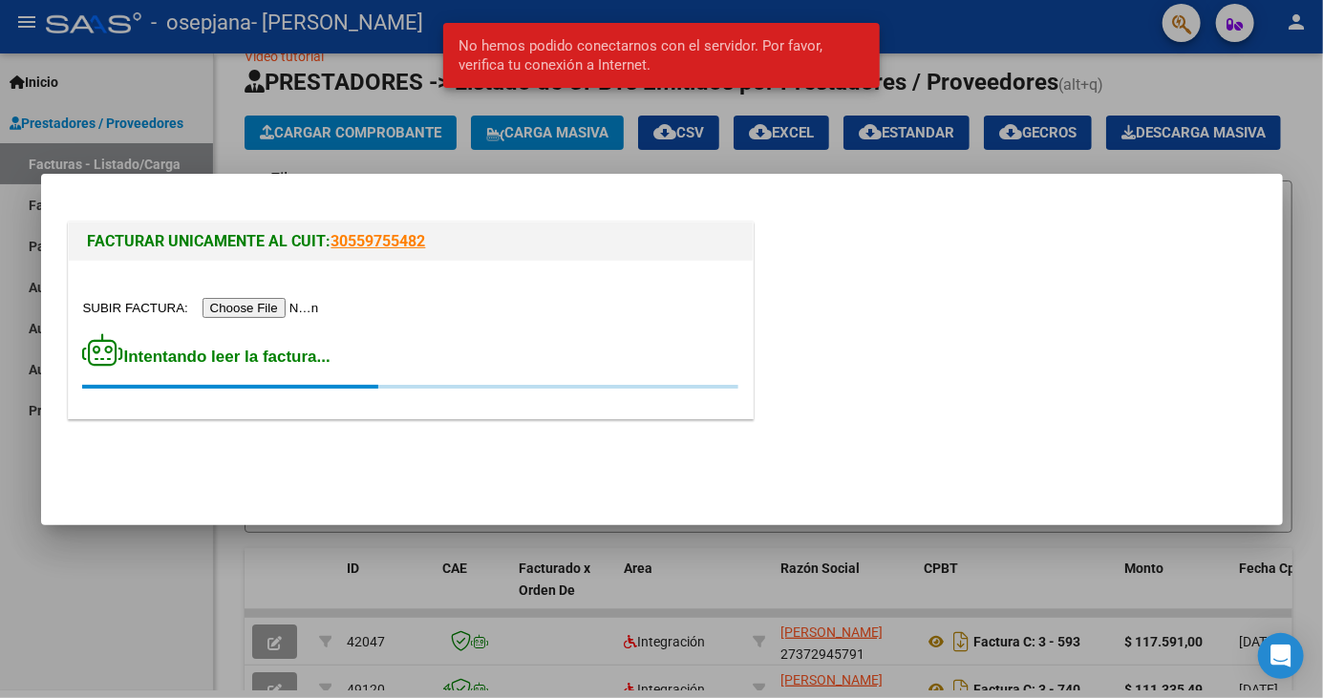
click at [275, 309] on input "file" at bounding box center [204, 308] width 242 height 20
click at [264, 329] on div "Intentando leer la factura..." at bounding box center [411, 340] width 684 height 158
click at [259, 310] on input "file" at bounding box center [204, 308] width 242 height 20
click at [125, 129] on div at bounding box center [661, 349] width 1323 height 698
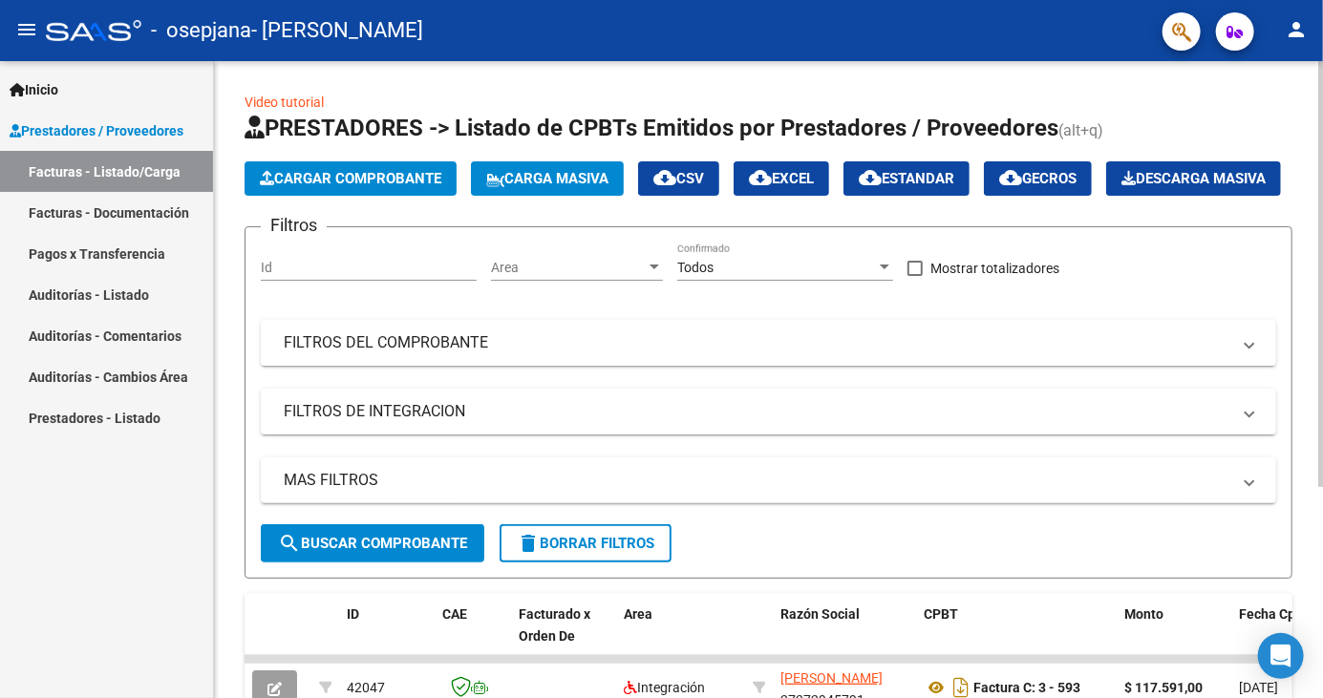
click at [276, 178] on span "Cargar Comprobante" at bounding box center [350, 178] width 181 height 17
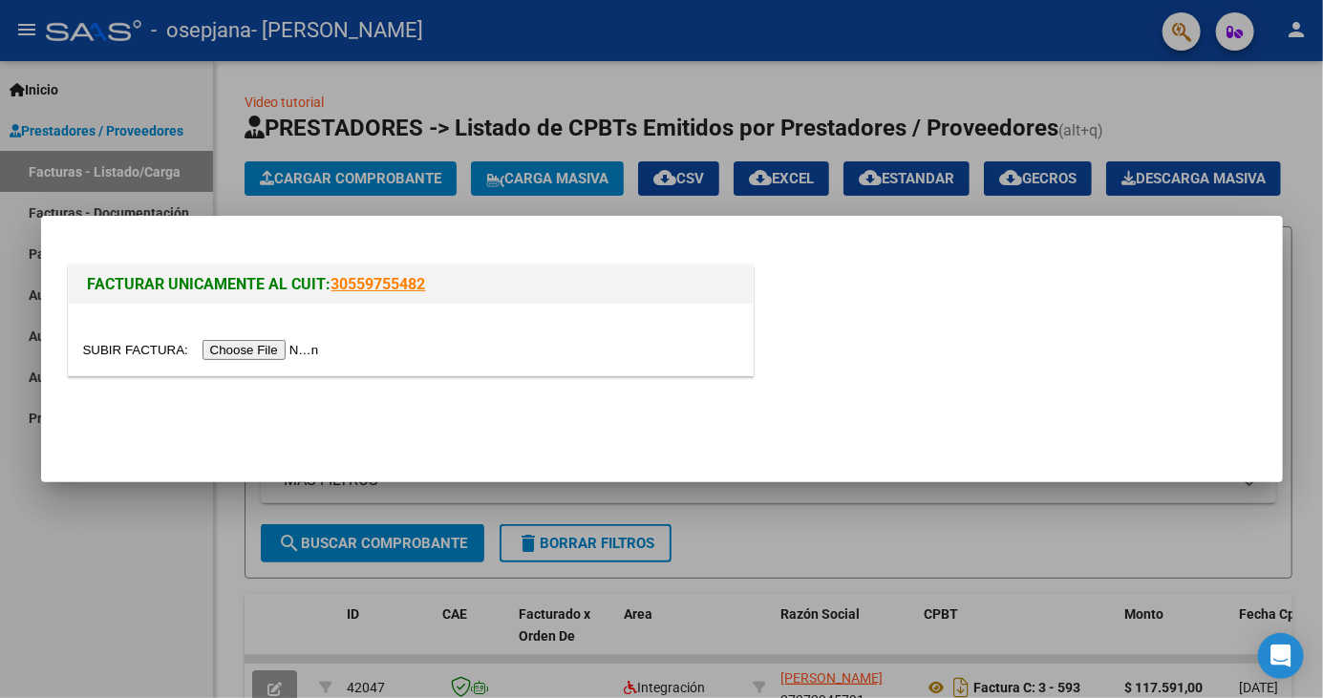
click at [248, 360] on input "file" at bounding box center [204, 350] width 242 height 20
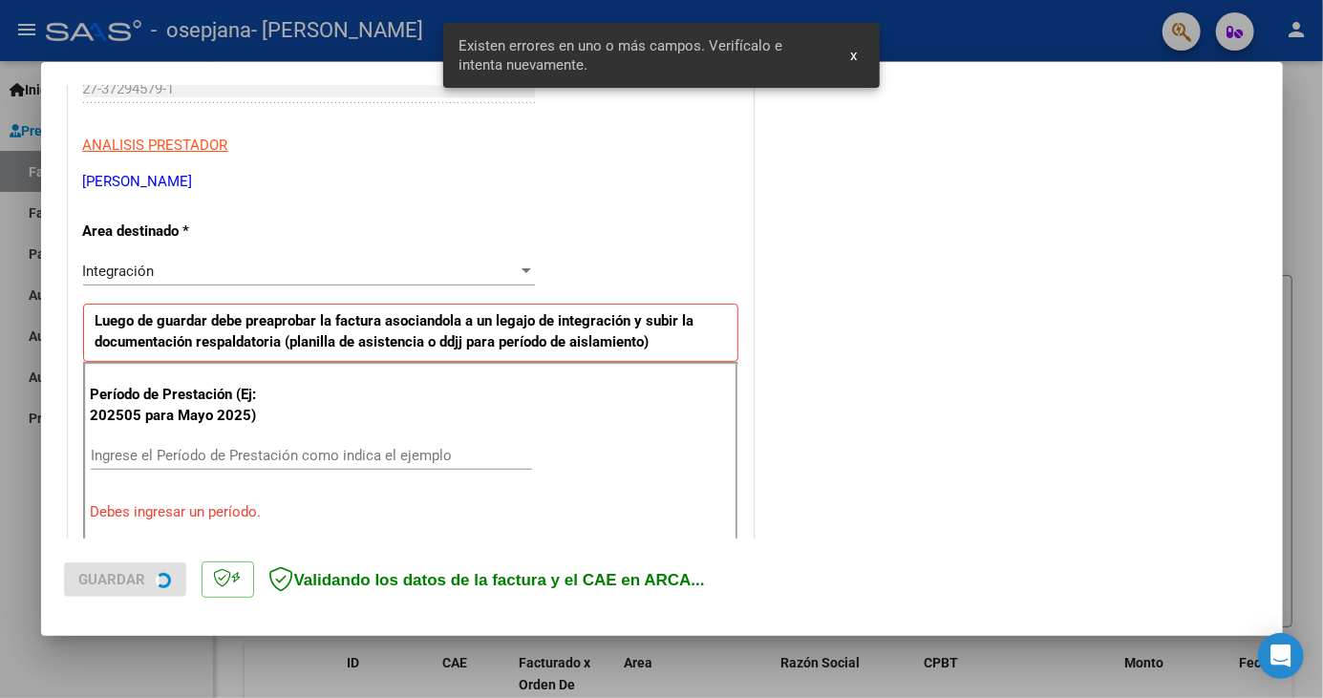
scroll to position [370, 0]
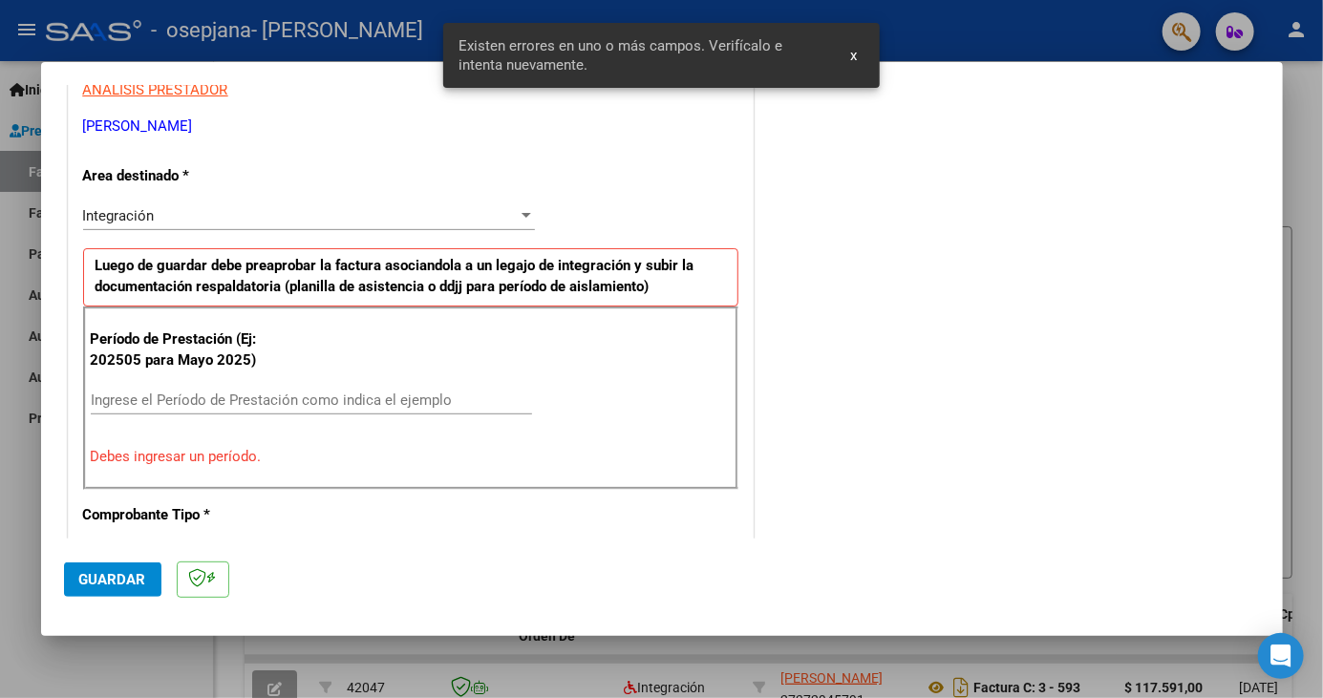
click at [142, 392] on input "Ingrese el Período de Prestación como indica el ejemplo" at bounding box center [311, 400] width 441 height 17
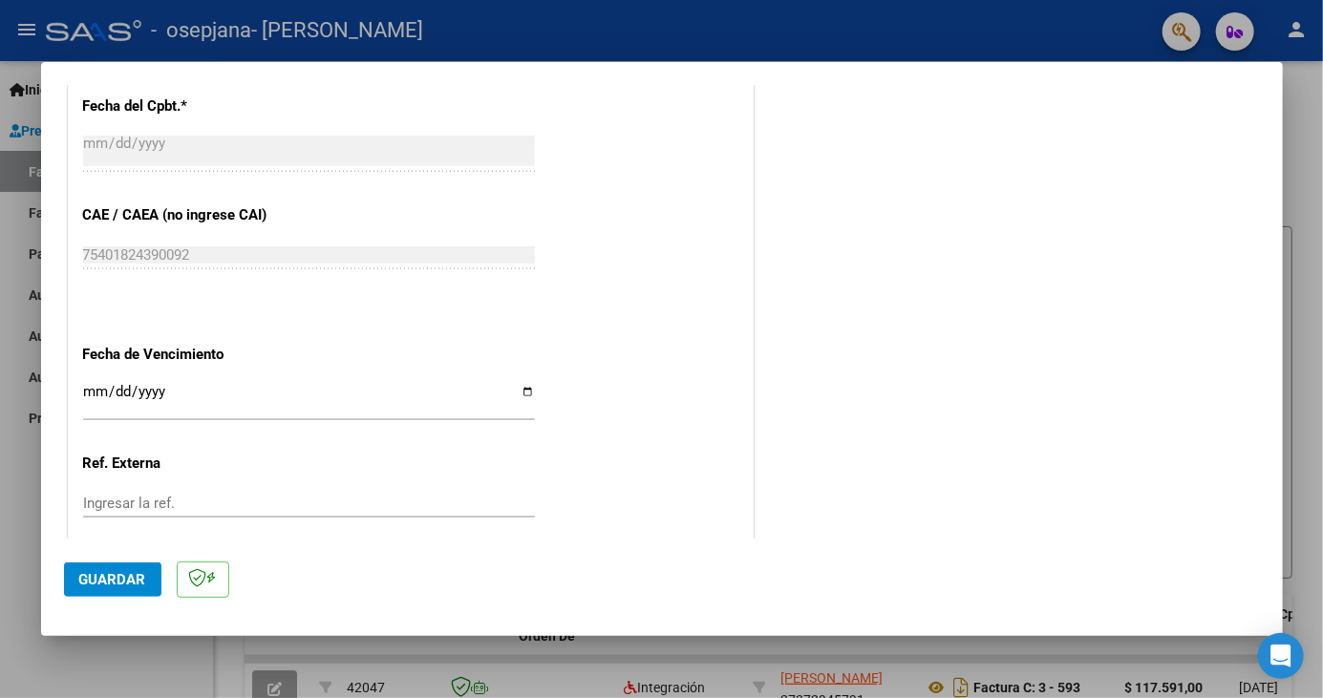
scroll to position [1140, 0]
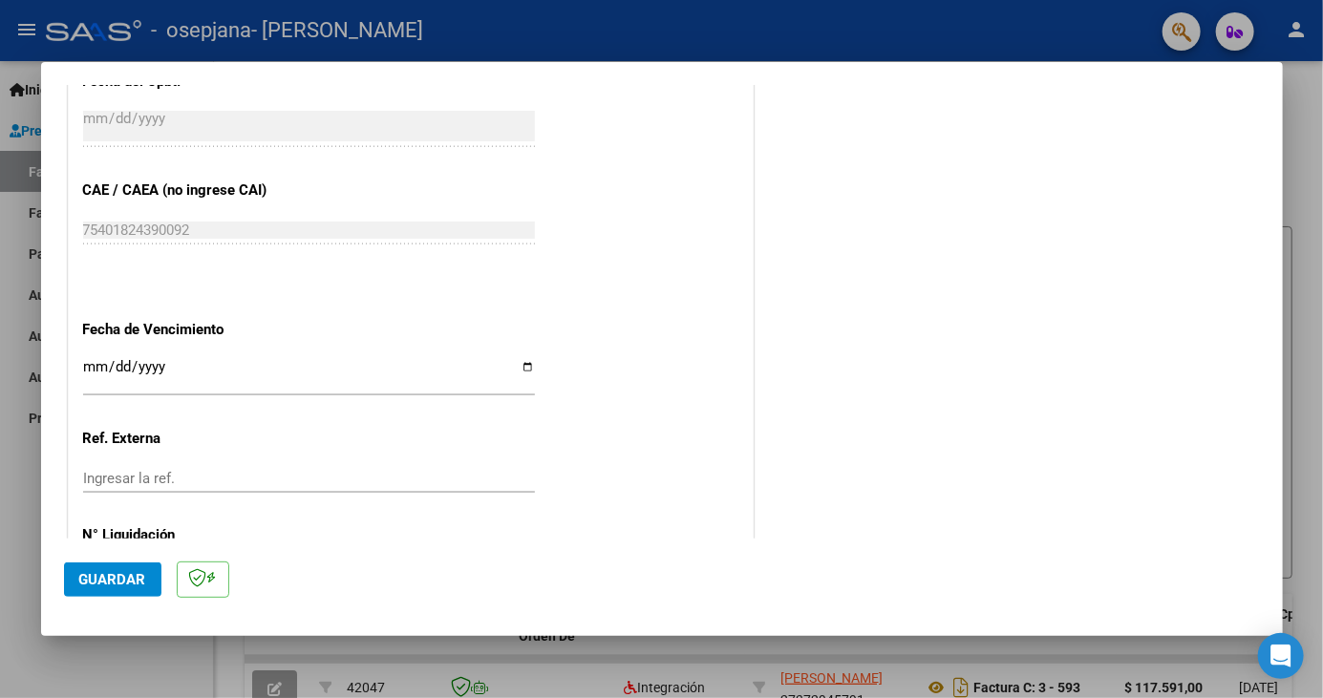
type input "202509"
click at [117, 359] on input "Ingresar la fecha" at bounding box center [309, 374] width 452 height 31
type input "[DATE]"
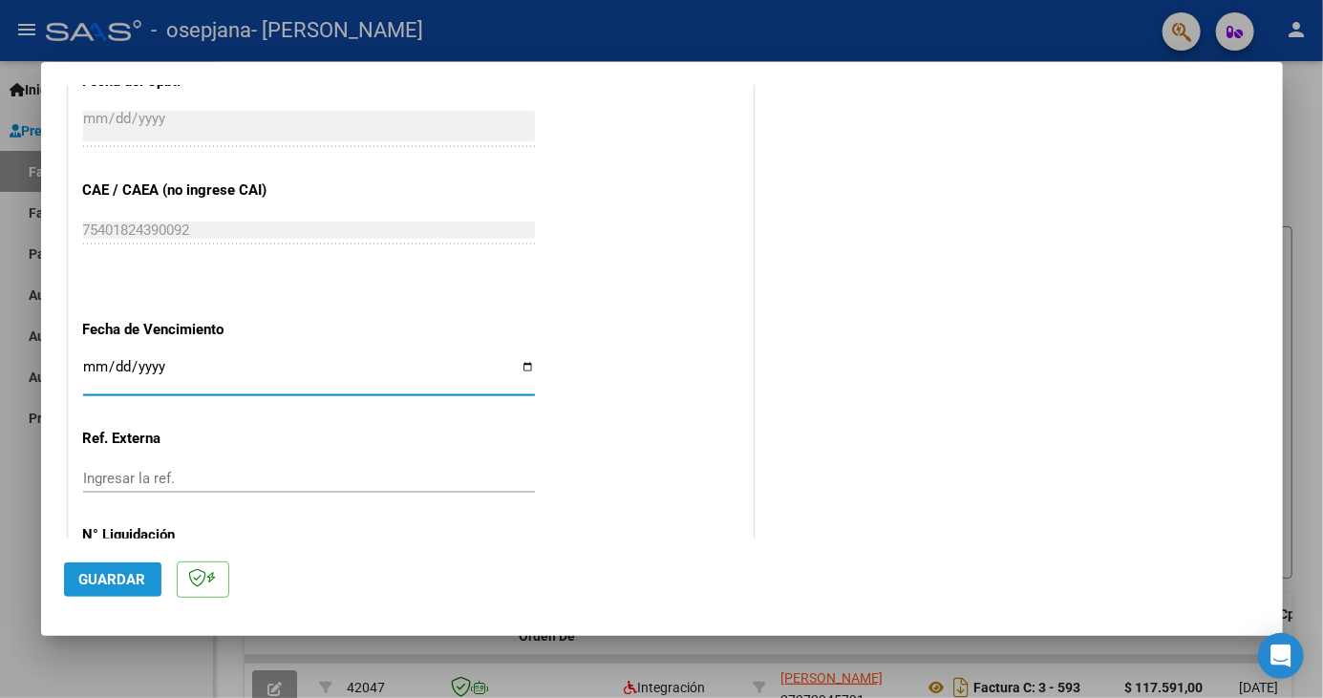
click at [110, 597] on button "Guardar" at bounding box center [112, 580] width 97 height 34
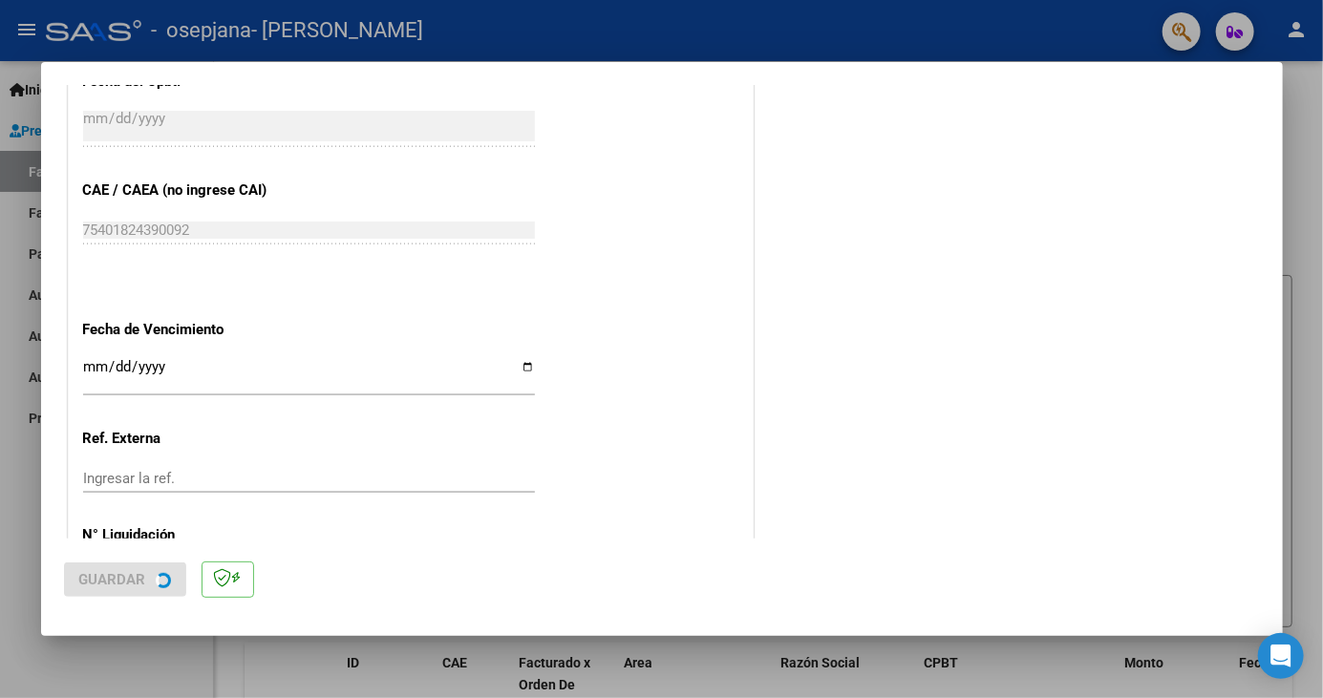
scroll to position [0, 0]
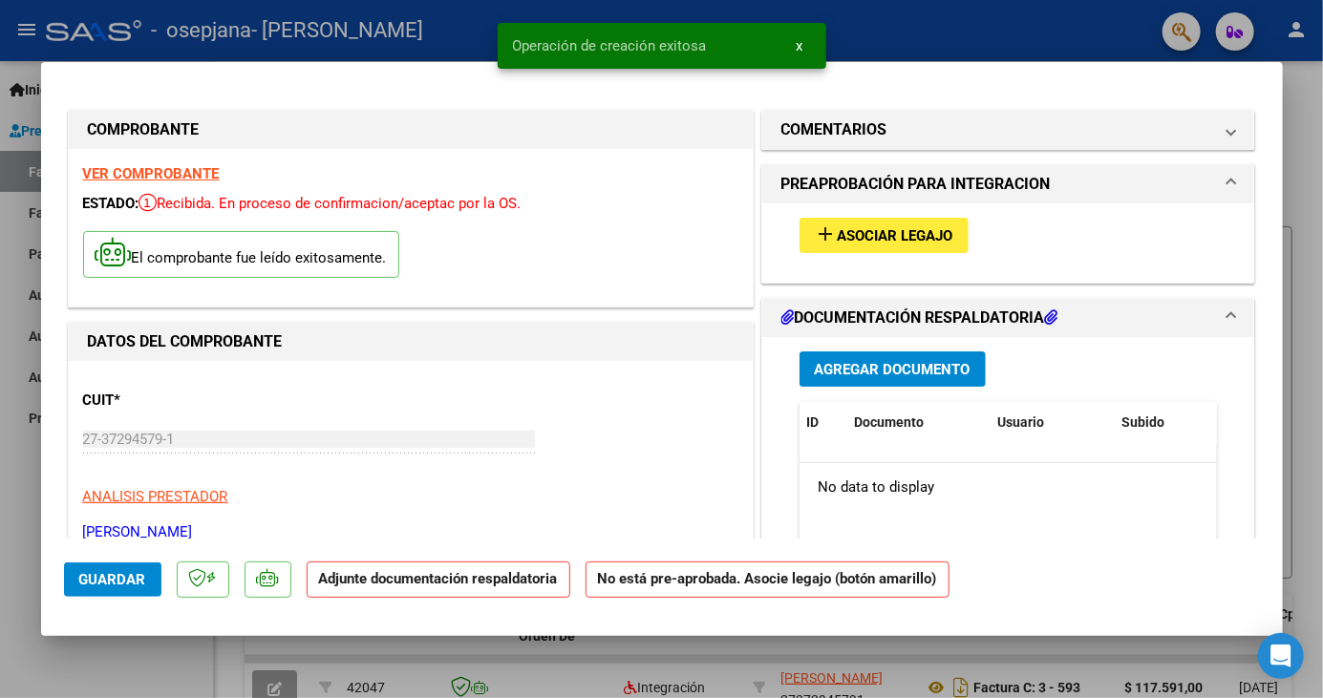
click at [934, 227] on span "Asociar Legajo" at bounding box center [896, 235] width 116 height 17
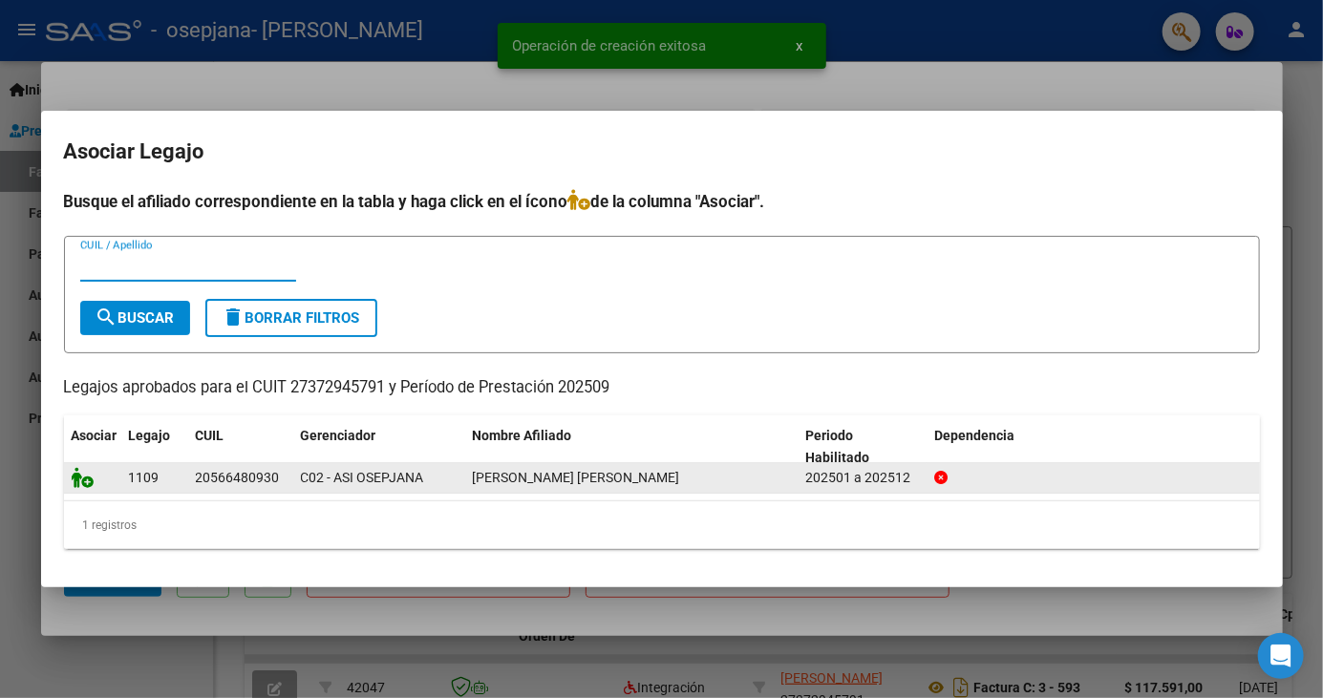
click at [90, 480] on icon at bounding box center [83, 477] width 23 height 21
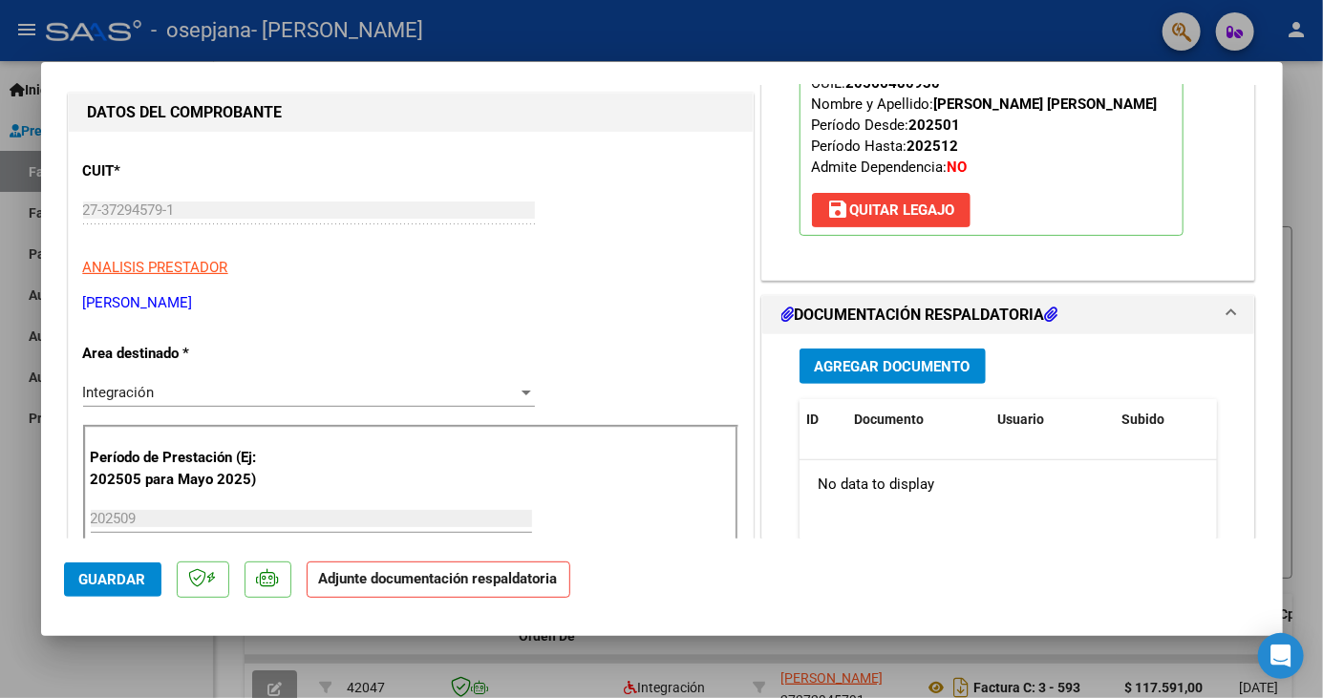
scroll to position [229, 0]
click at [940, 367] on button "Agregar Documento" at bounding box center [892, 366] width 186 height 35
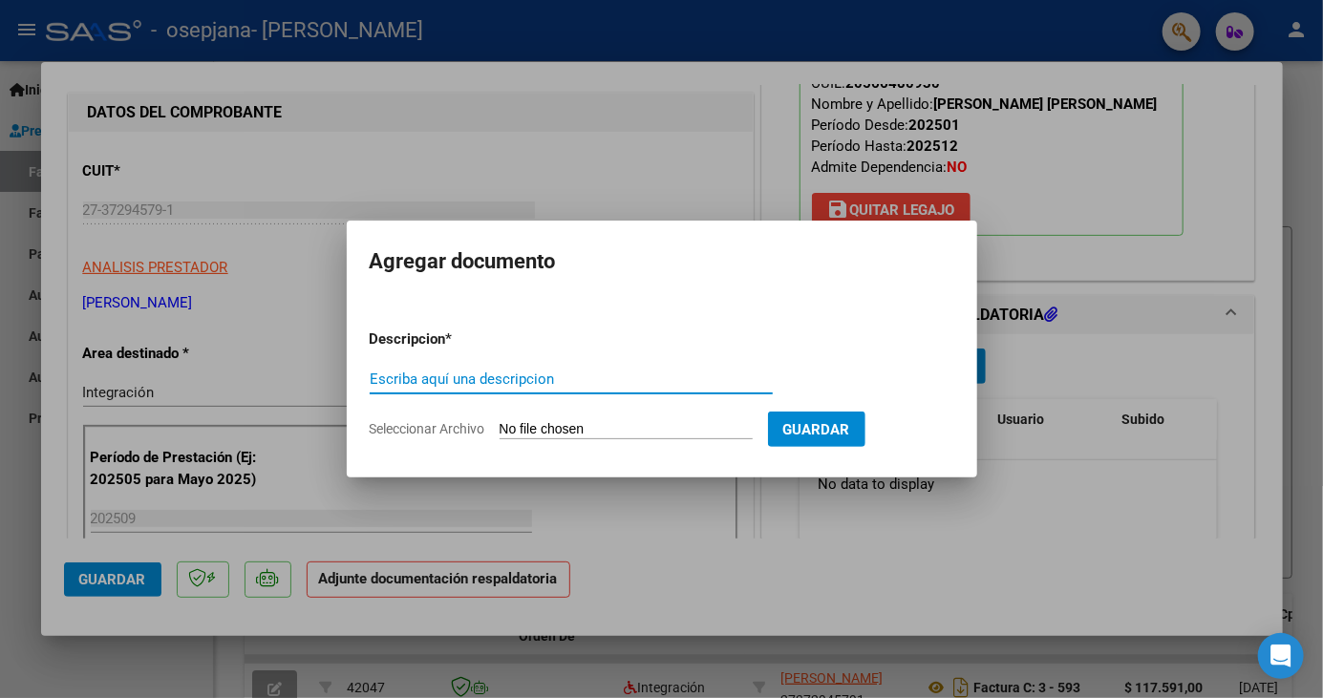
click at [680, 437] on input "Seleccionar Archivo" at bounding box center [626, 430] width 253 height 18
type input "C:\fakepath\ASISTENCIA SEQUEIRA Francisco SEPTIEMBRE 2025.pdf"
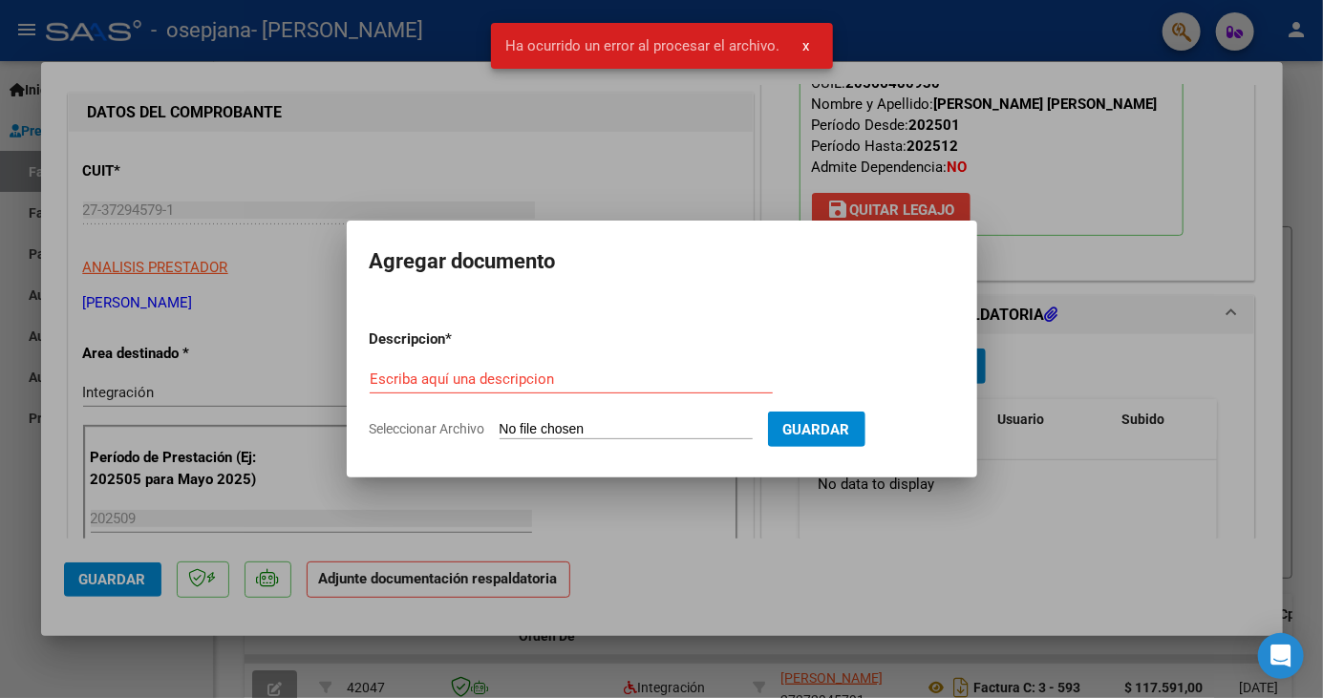
click at [634, 421] on input "Seleccionar Archivo" at bounding box center [626, 430] width 253 height 18
type input "C:\fakepath\ASISTENCIA SEQUEIRA Francisco SEPTIEMBRE 2025.pdf"
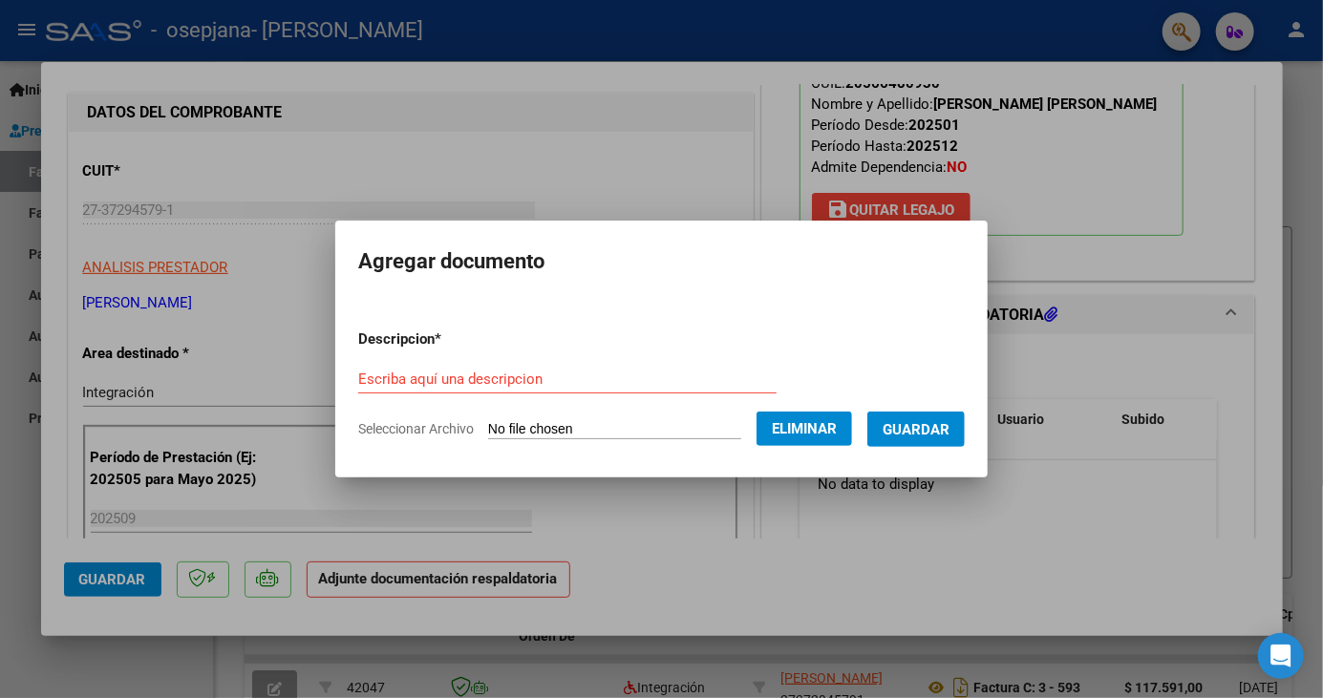
click at [358, 374] on input "Escriba aquí una descripcion" at bounding box center [567, 379] width 418 height 17
type input "PLA"
click at [199, 557] on div at bounding box center [661, 349] width 1323 height 698
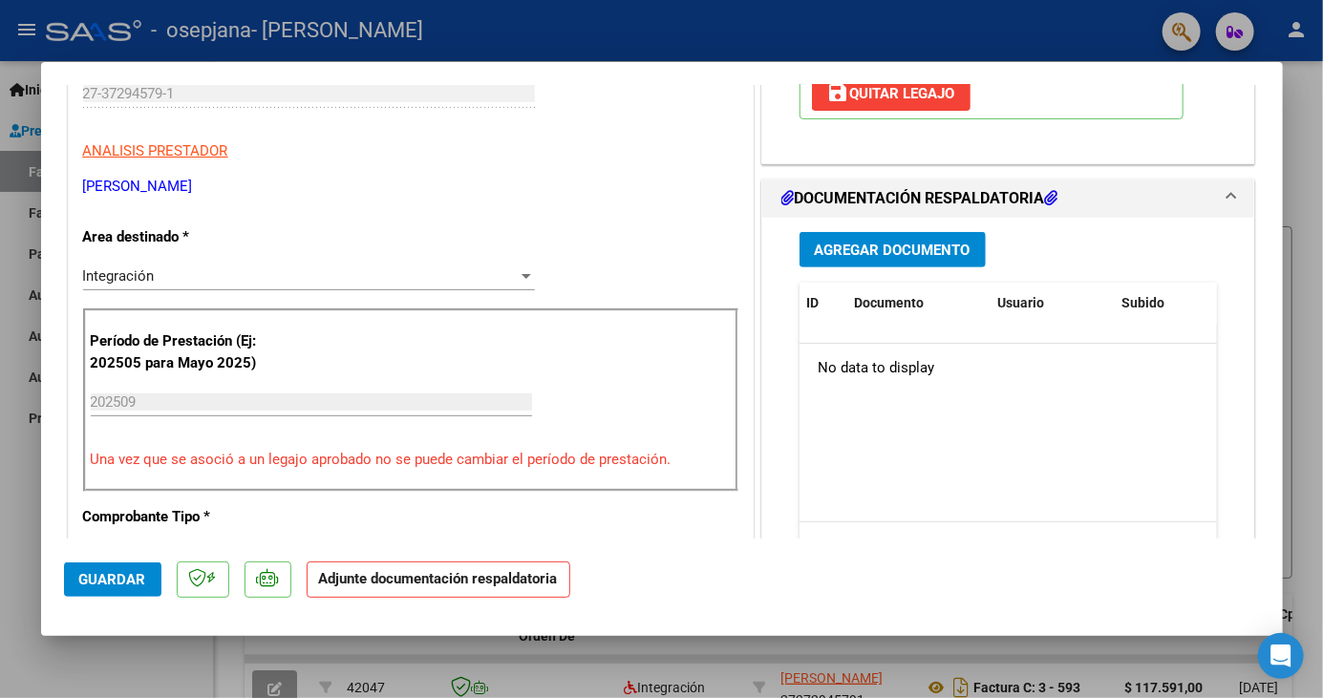
scroll to position [348, 0]
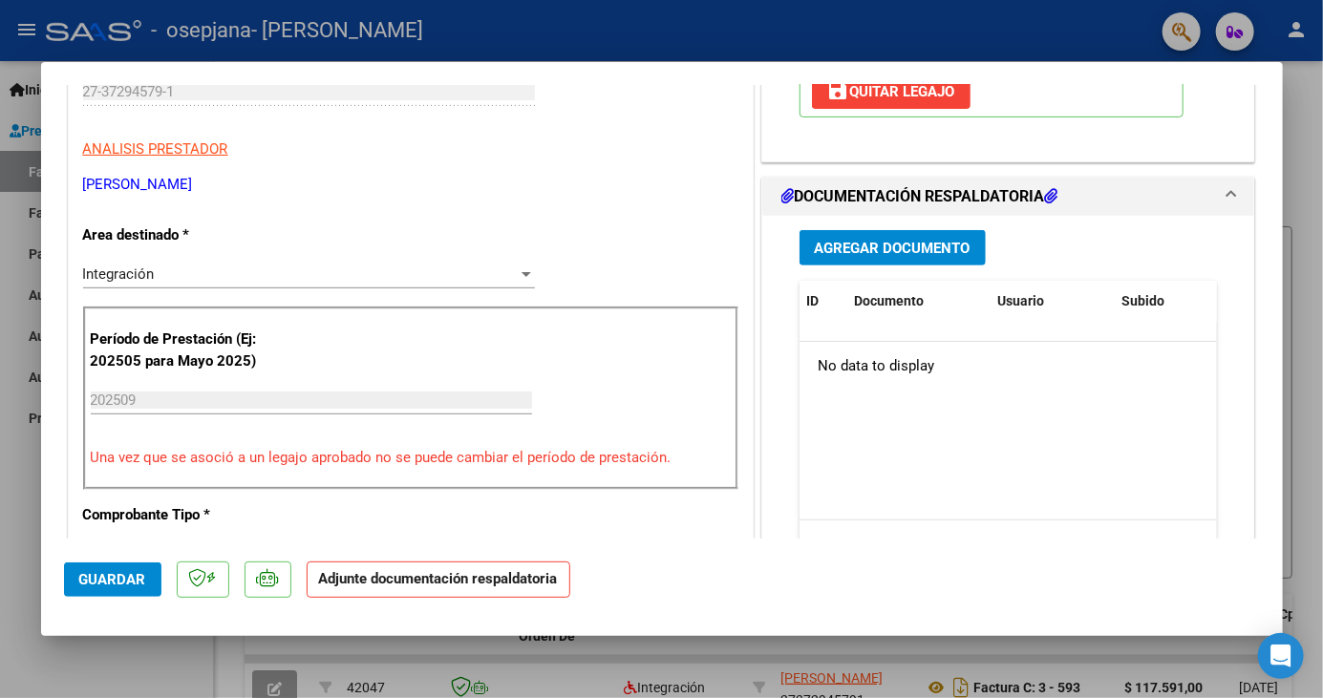
click at [954, 254] on button "Agregar Documento" at bounding box center [892, 247] width 186 height 35
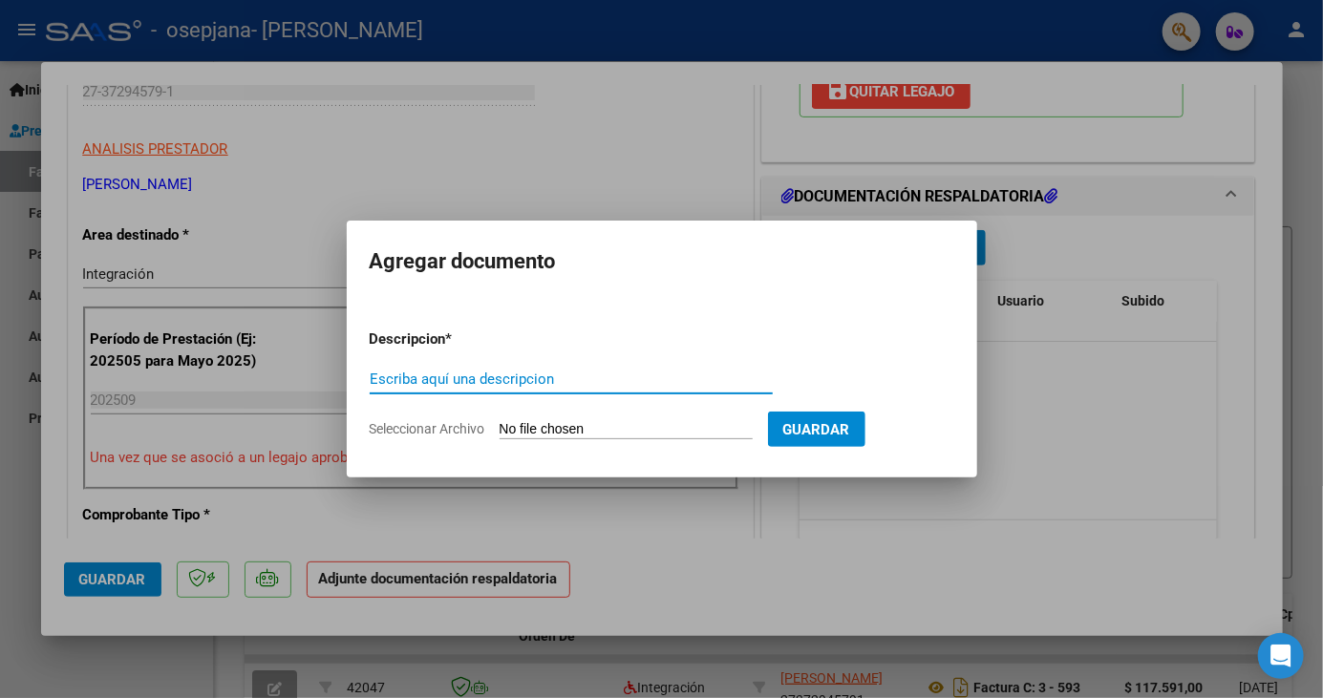
click at [1085, 353] on div at bounding box center [661, 349] width 1323 height 698
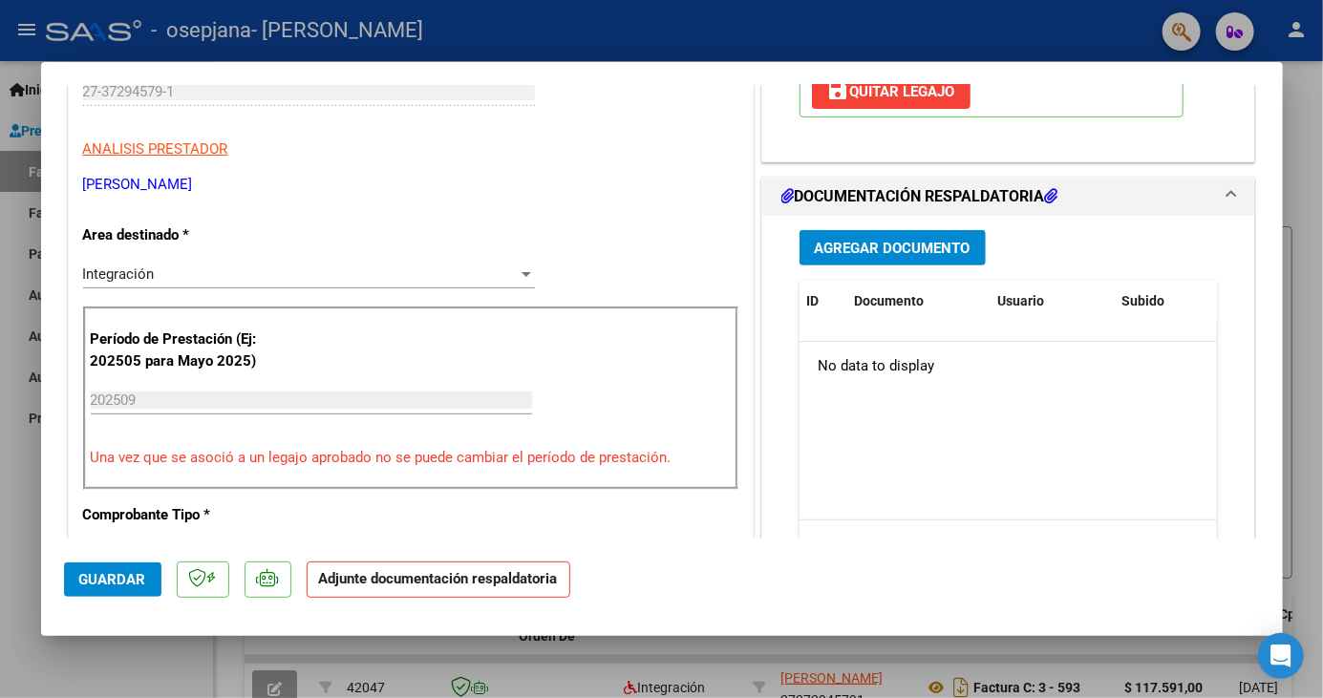
click at [932, 245] on span "Agregar Documento" at bounding box center [893, 248] width 156 height 17
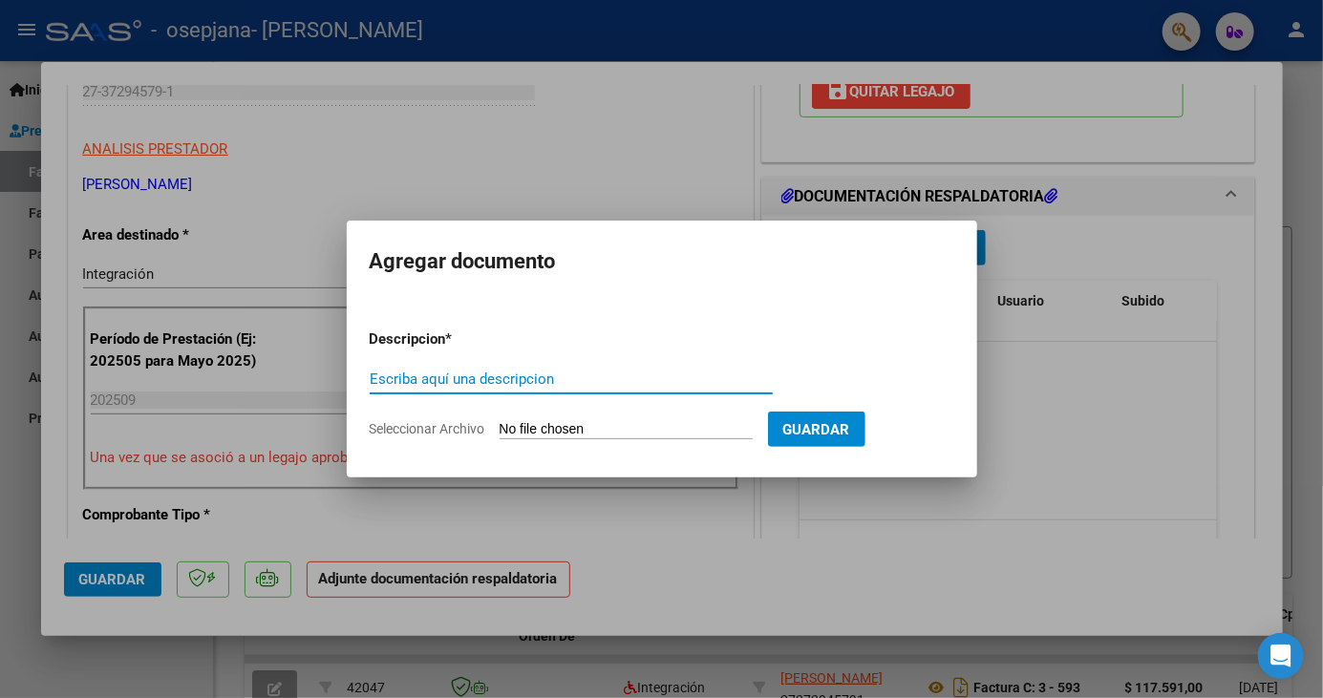
click at [561, 434] on input "Seleccionar Archivo" at bounding box center [626, 430] width 253 height 18
type input "C:\fakepath\ASISTENCIA SEQUEIRA Francisco SEPTIEMBRE 2025.pdf"
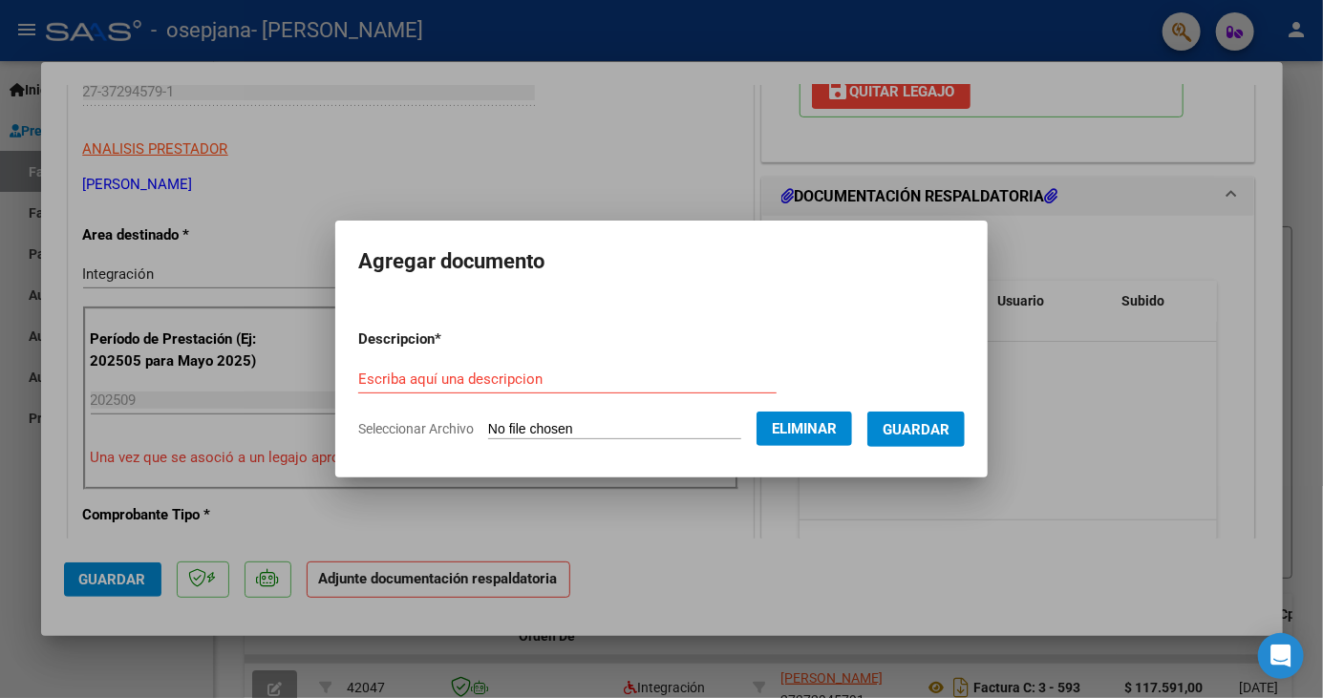
click at [573, 382] on input "Escriba aquí una descripcion" at bounding box center [567, 379] width 418 height 17
type input "PLANILLA DE ASISTENCIA"
click at [939, 438] on button "Guardar" at bounding box center [915, 429] width 97 height 35
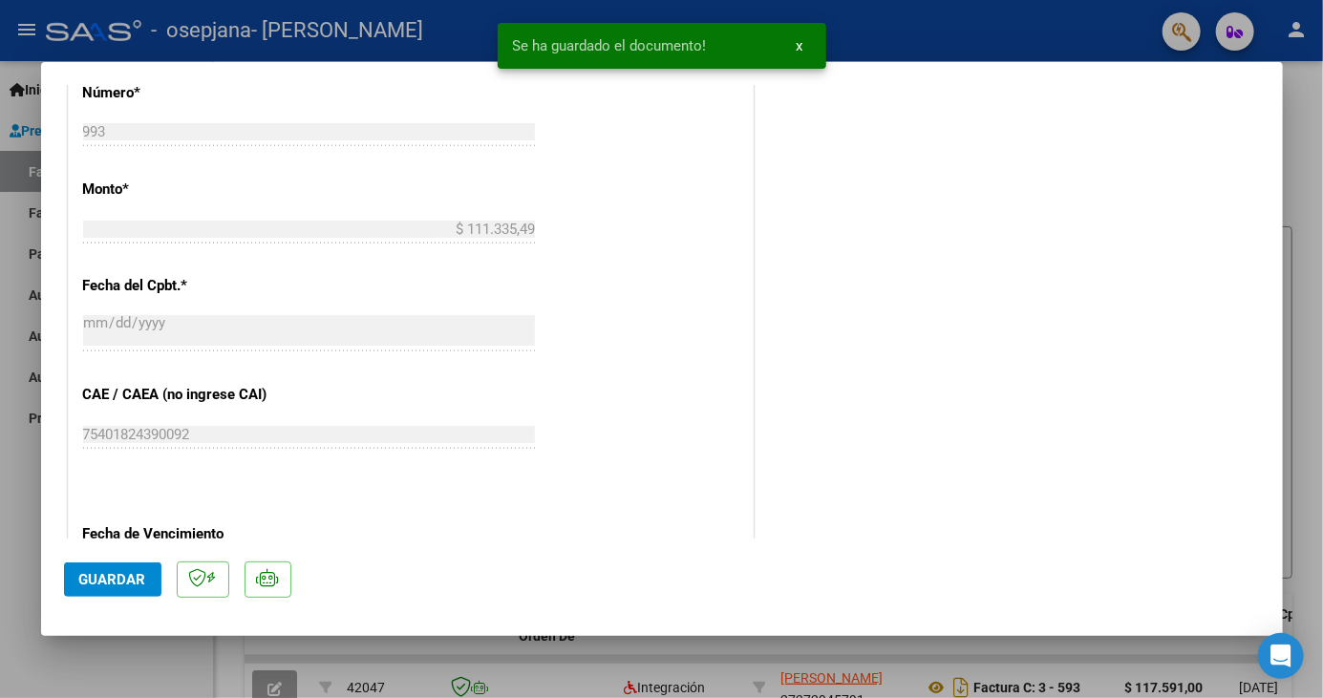
scroll to position [965, 0]
click at [129, 588] on span "Guardar" at bounding box center [112, 579] width 67 height 17
click at [1320, 140] on div at bounding box center [661, 349] width 1323 height 698
type input "$ 0,00"
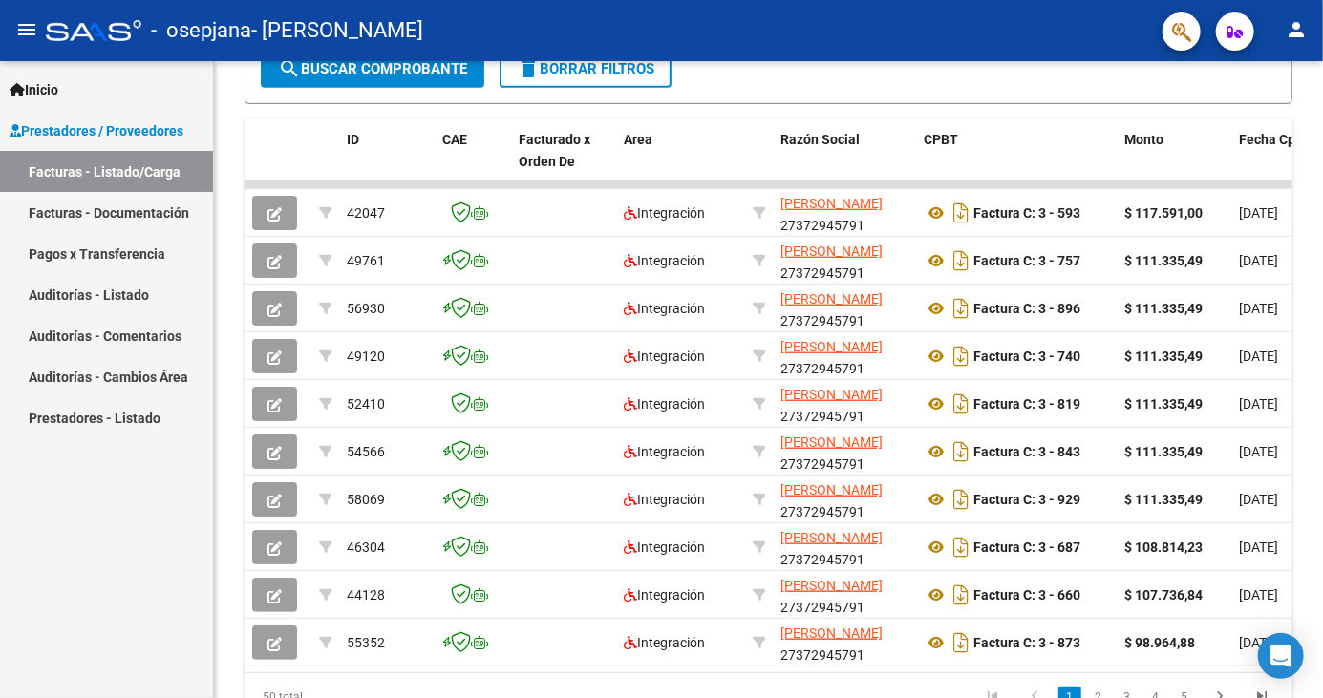
scroll to position [474, 0]
click at [954, 148] on span "CPBT" at bounding box center [941, 140] width 34 height 15
click at [1149, 148] on span "Monto" at bounding box center [1143, 140] width 39 height 15
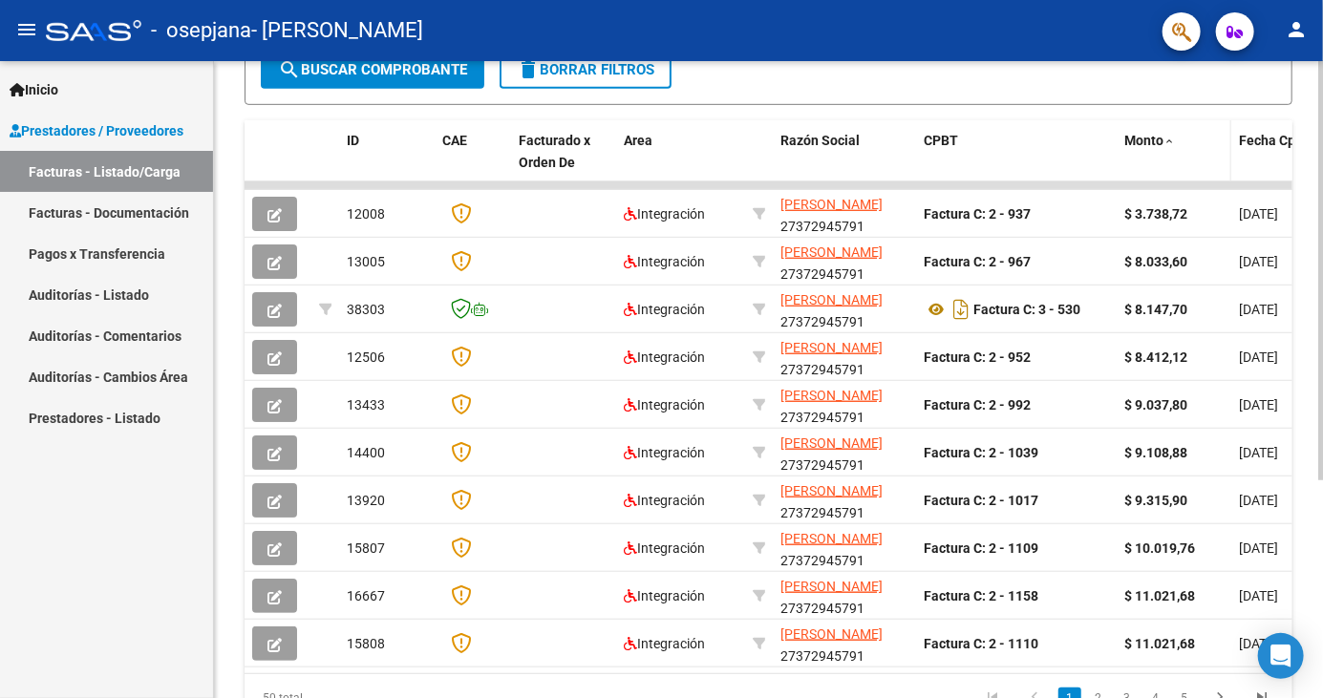
click at [1147, 148] on span "Monto" at bounding box center [1143, 140] width 39 height 15
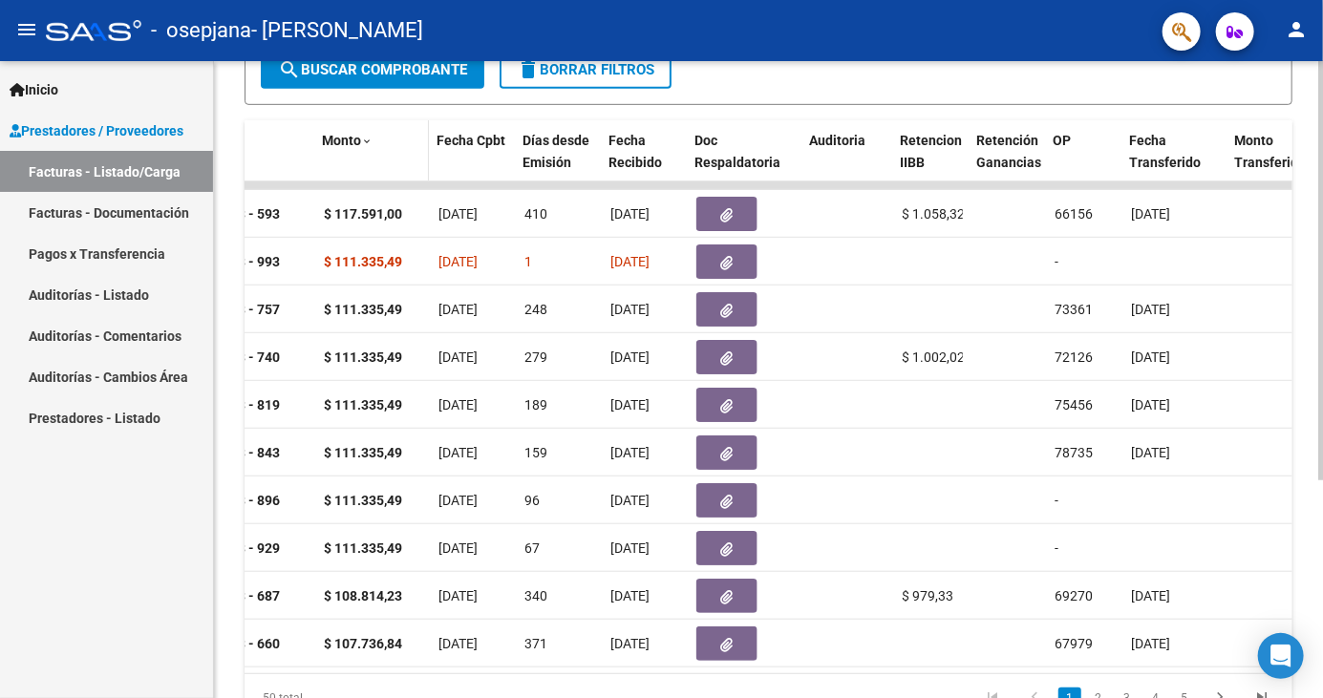
scroll to position [0, 802]
click at [648, 170] on span "Fecha Recibido" at bounding box center [634, 151] width 53 height 37
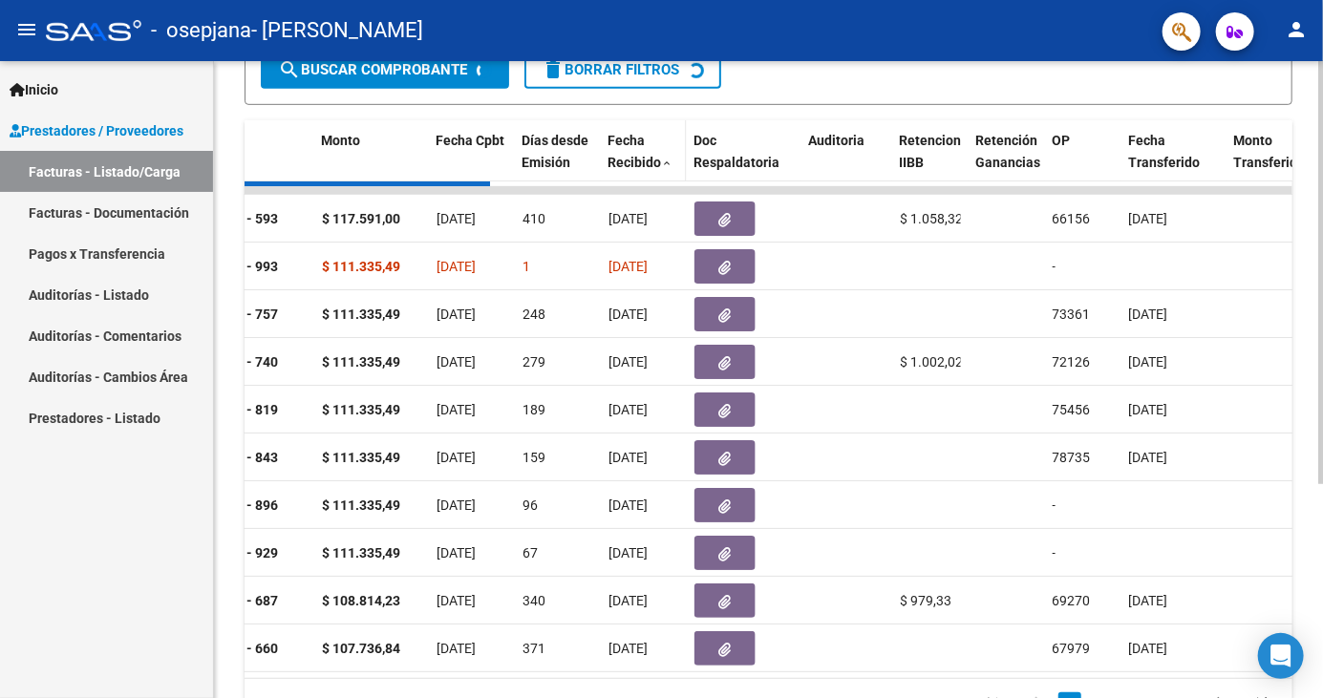
click at [649, 170] on span "Fecha Recibido" at bounding box center [634, 151] width 53 height 37
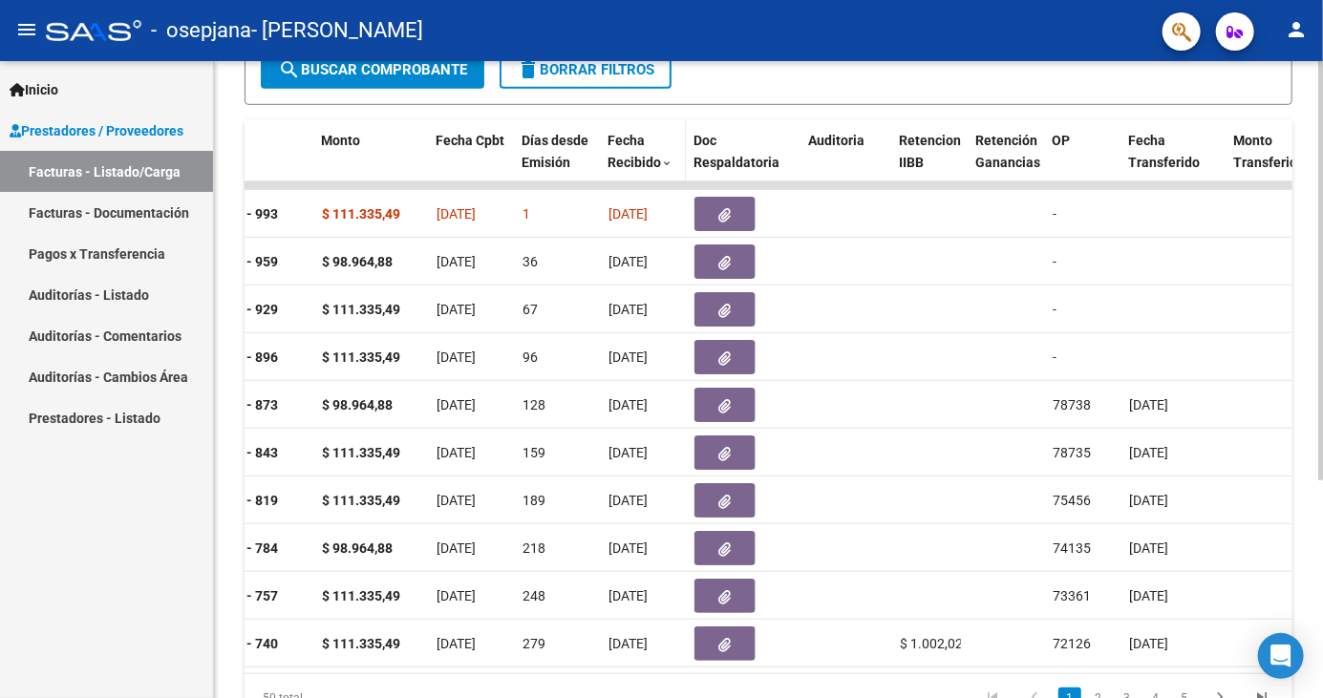
click at [665, 171] on span at bounding box center [667, 164] width 11 height 13
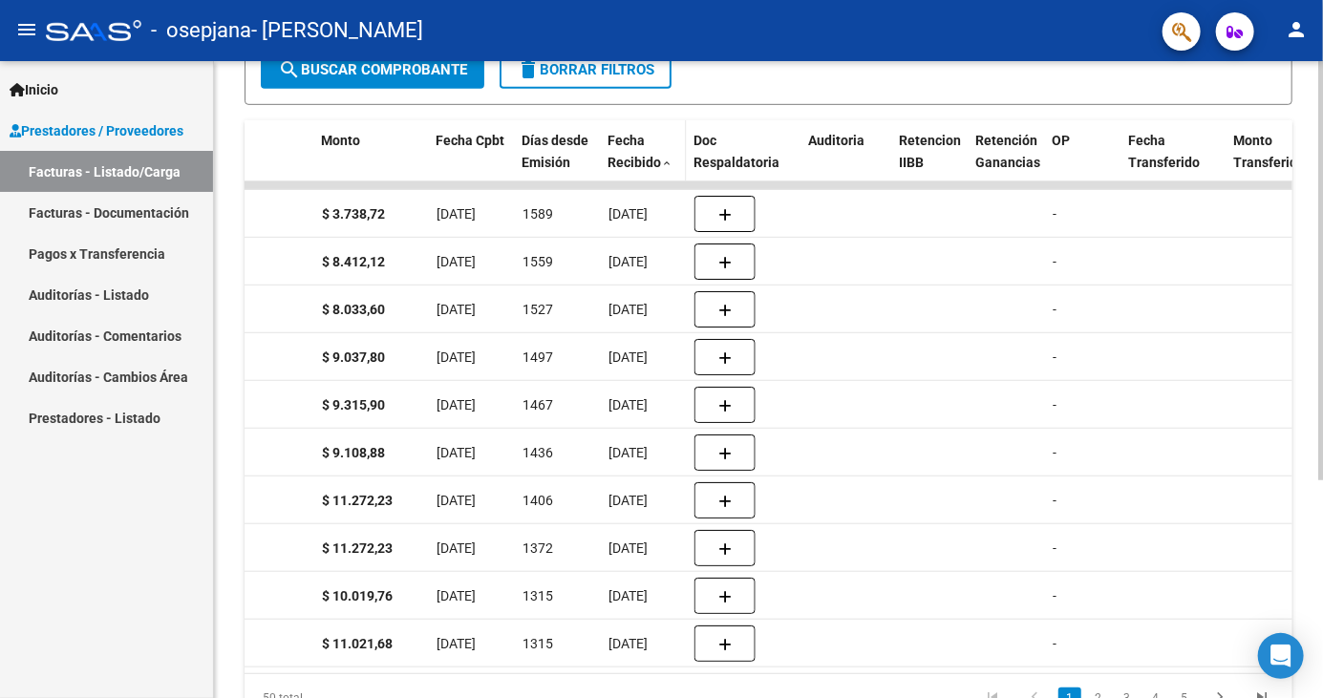
click at [650, 170] on span "Fecha Recibido" at bounding box center [634, 151] width 53 height 37
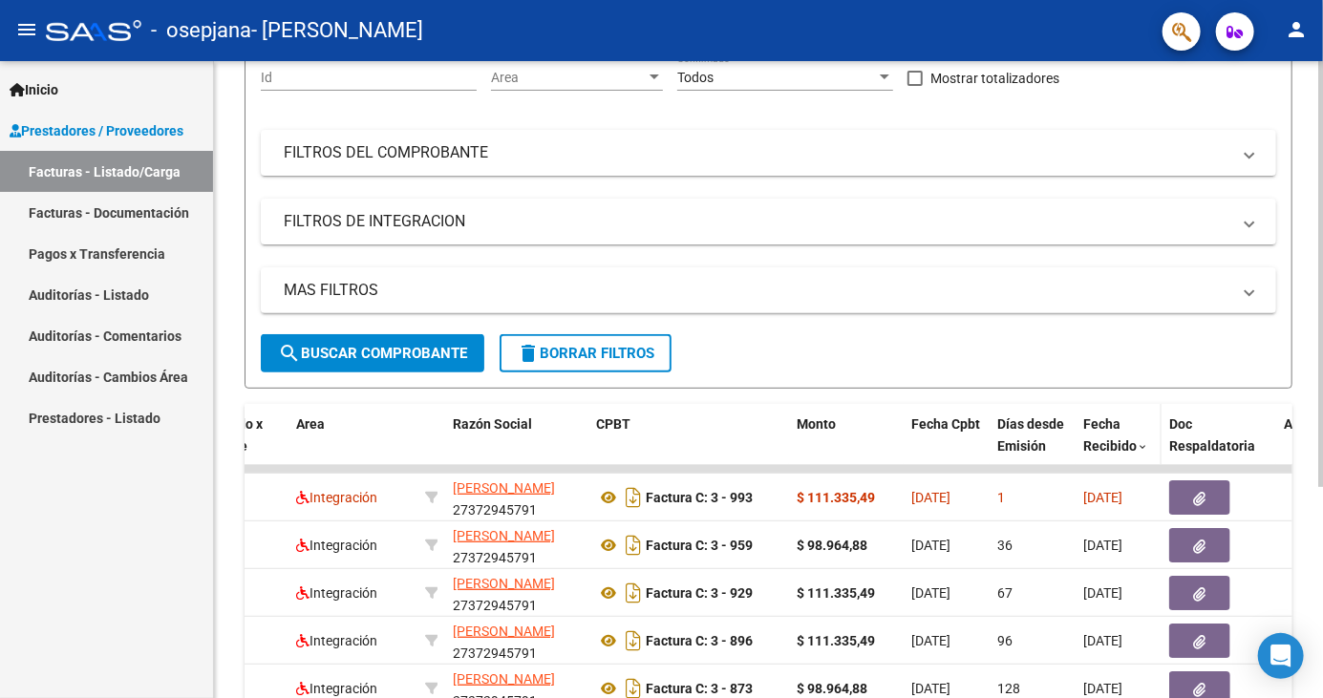
scroll to position [190, 0]
